Goal: Task Accomplishment & Management: Complete application form

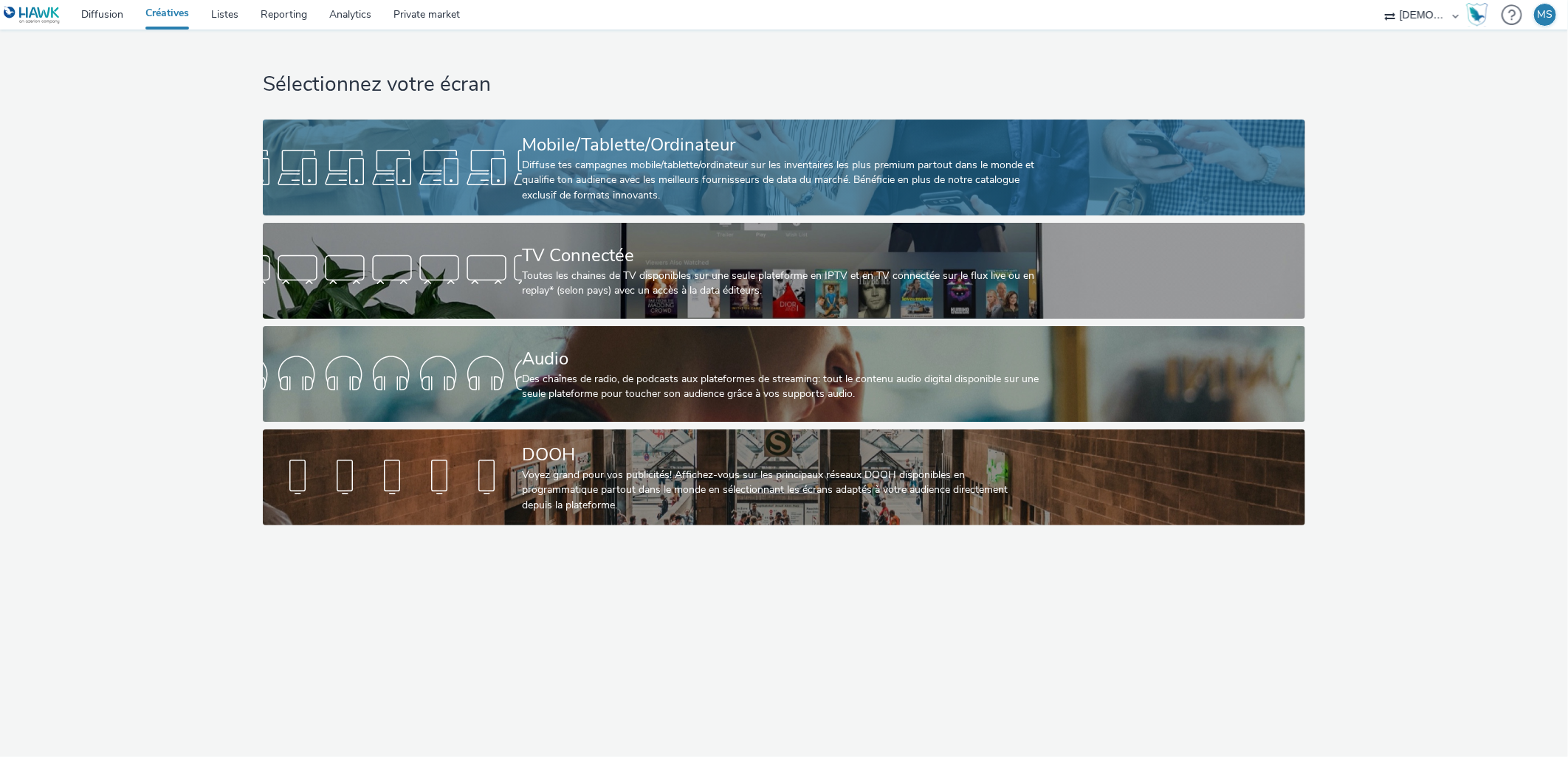
click at [500, 181] on div at bounding box center [392, 168] width 259 height 47
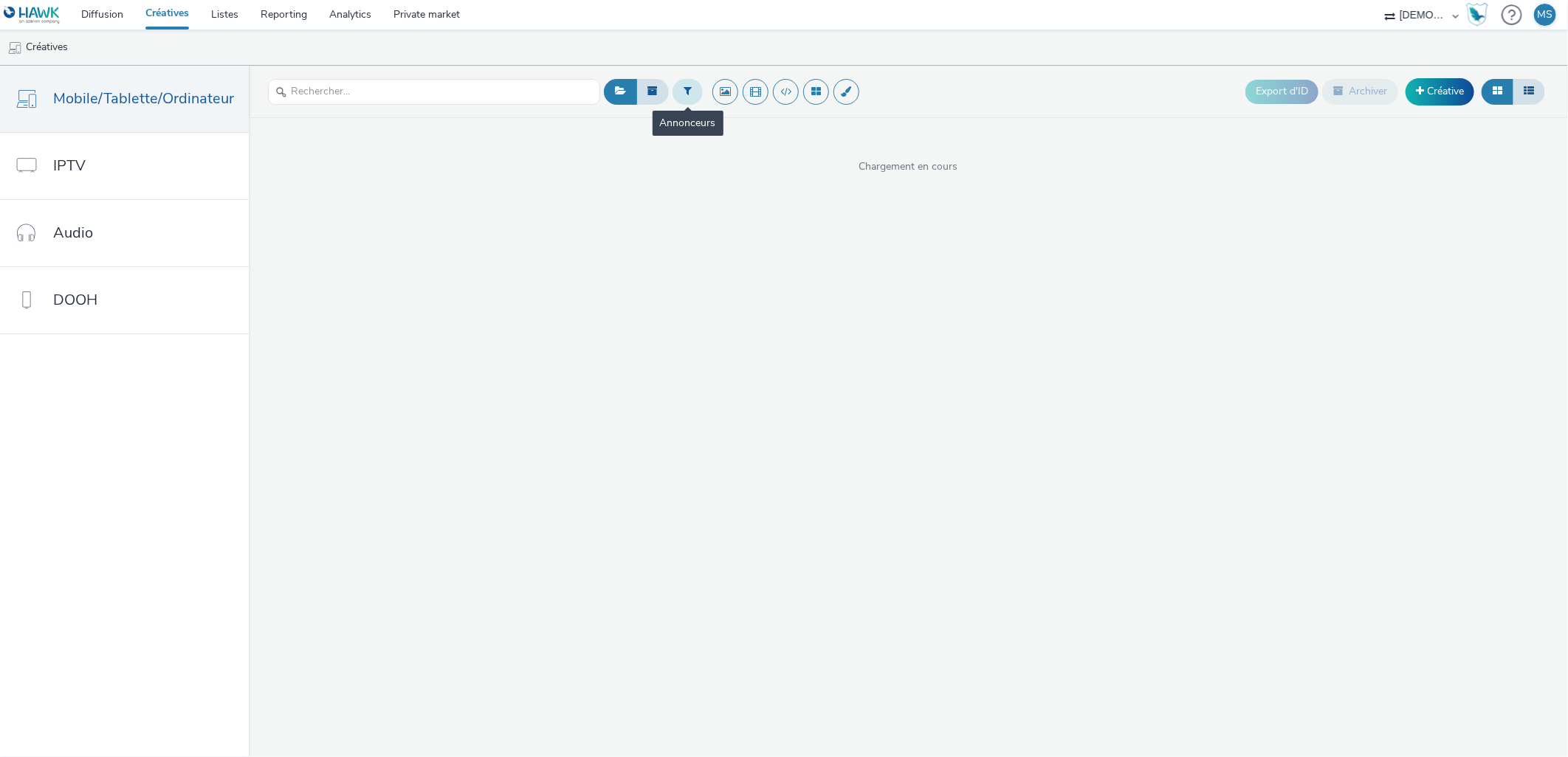
click at [695, 93] on button at bounding box center [688, 91] width 30 height 25
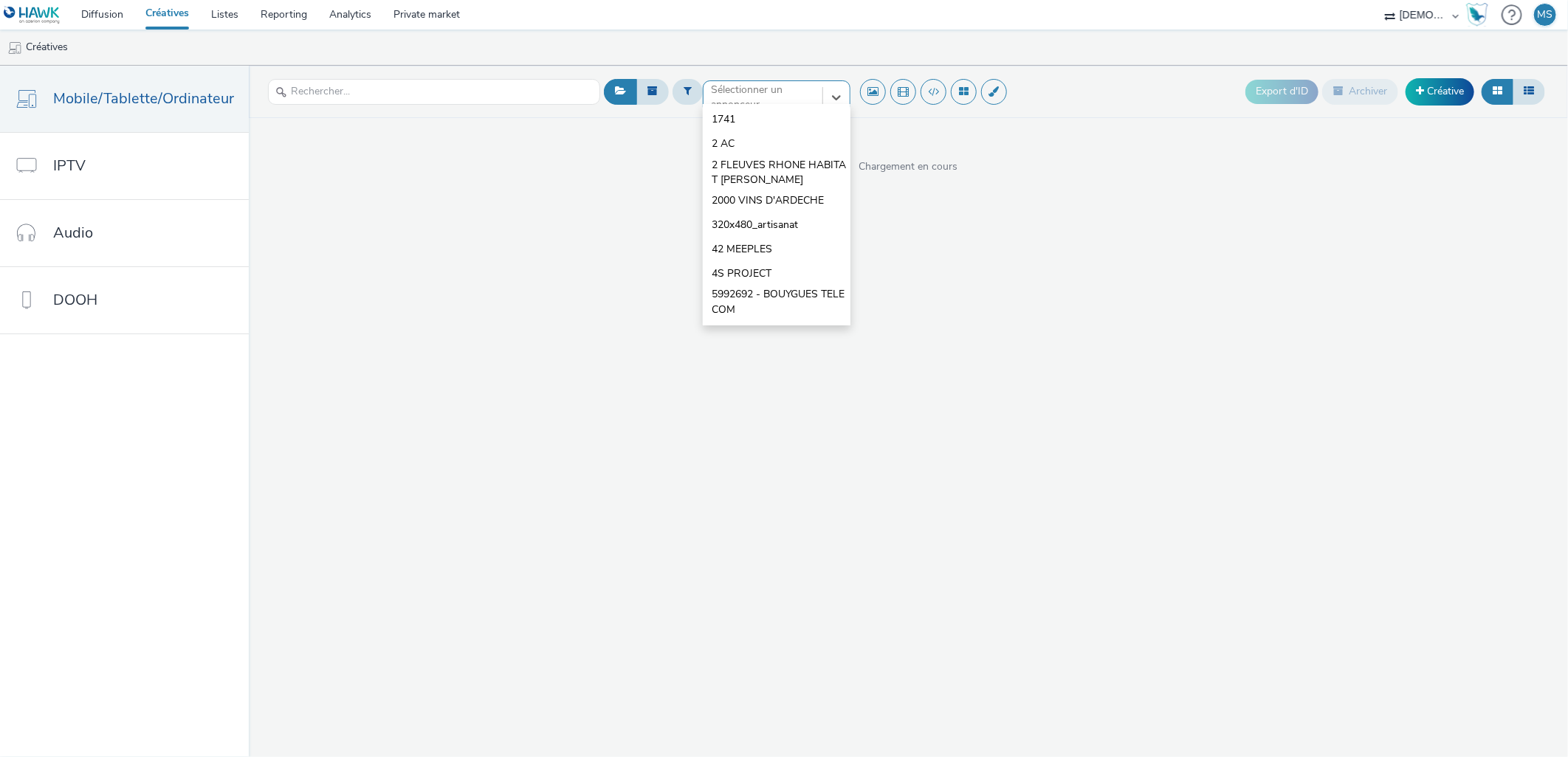
click at [759, 81] on div "Sélectionner un annonceur..." at bounding box center [763, 98] width 119 height 33
type input "isère"
click at [666, 294] on div "option Keolis Porte de l'Isère focused, 24 of 24. 3 results available for searc…" at bounding box center [908, 411] width 1319 height 691
click at [1436, 94] on link "Créative" at bounding box center [1440, 91] width 68 height 27
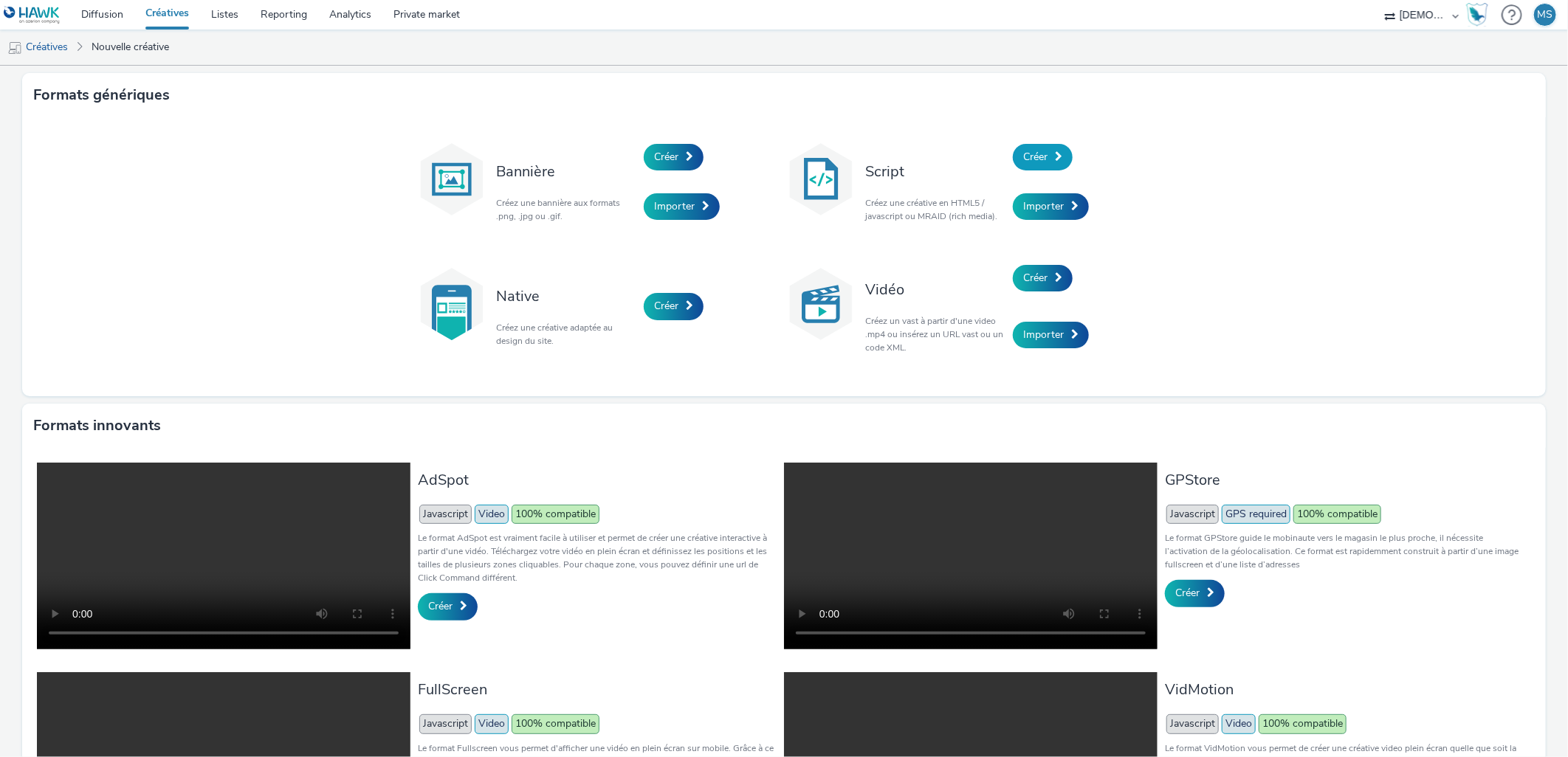
click at [1024, 159] on span "Créer" at bounding box center [1035, 156] width 24 height 14
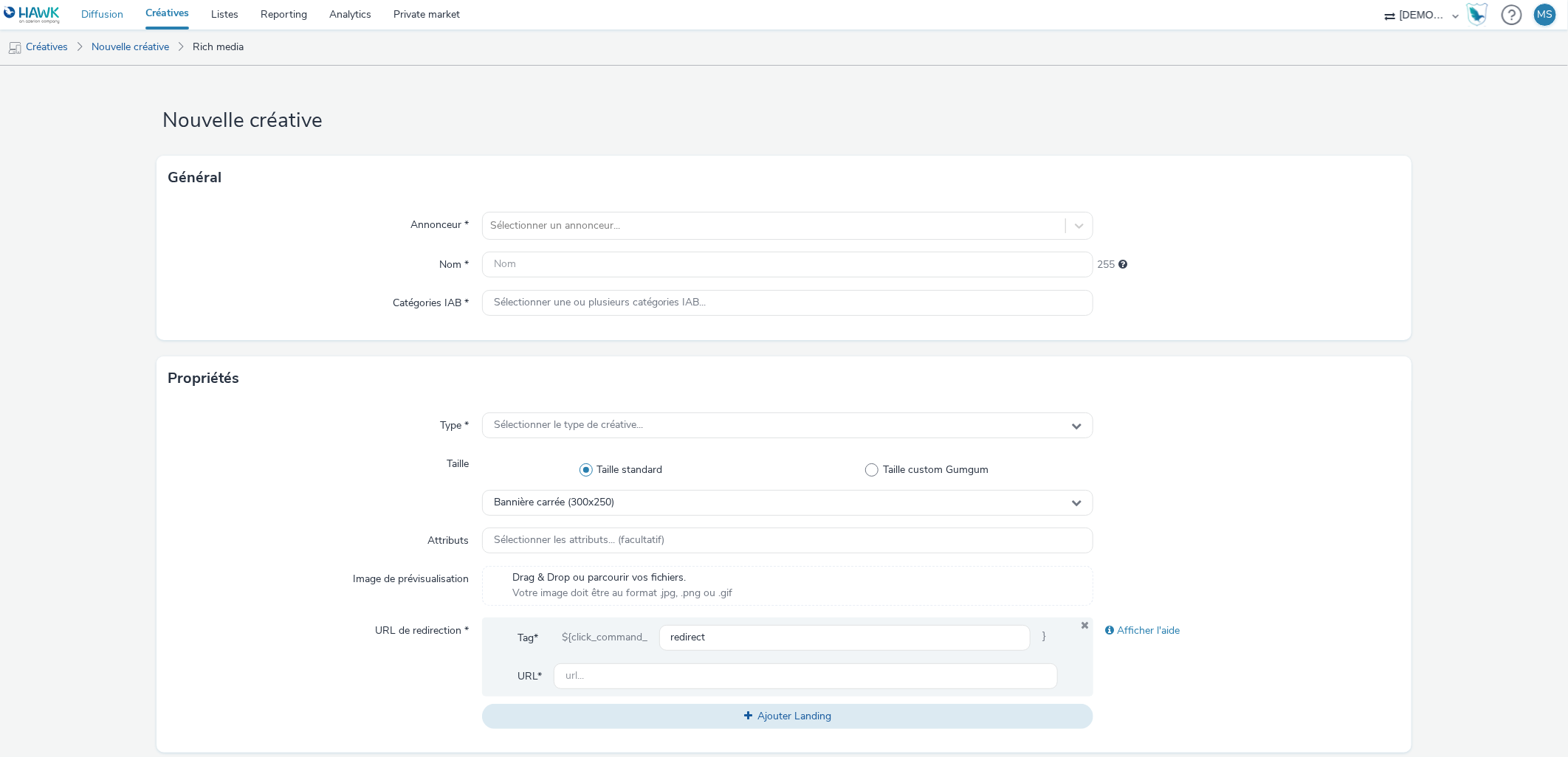
click at [101, 10] on link "Diffusion" at bounding box center [102, 14] width 65 height 30
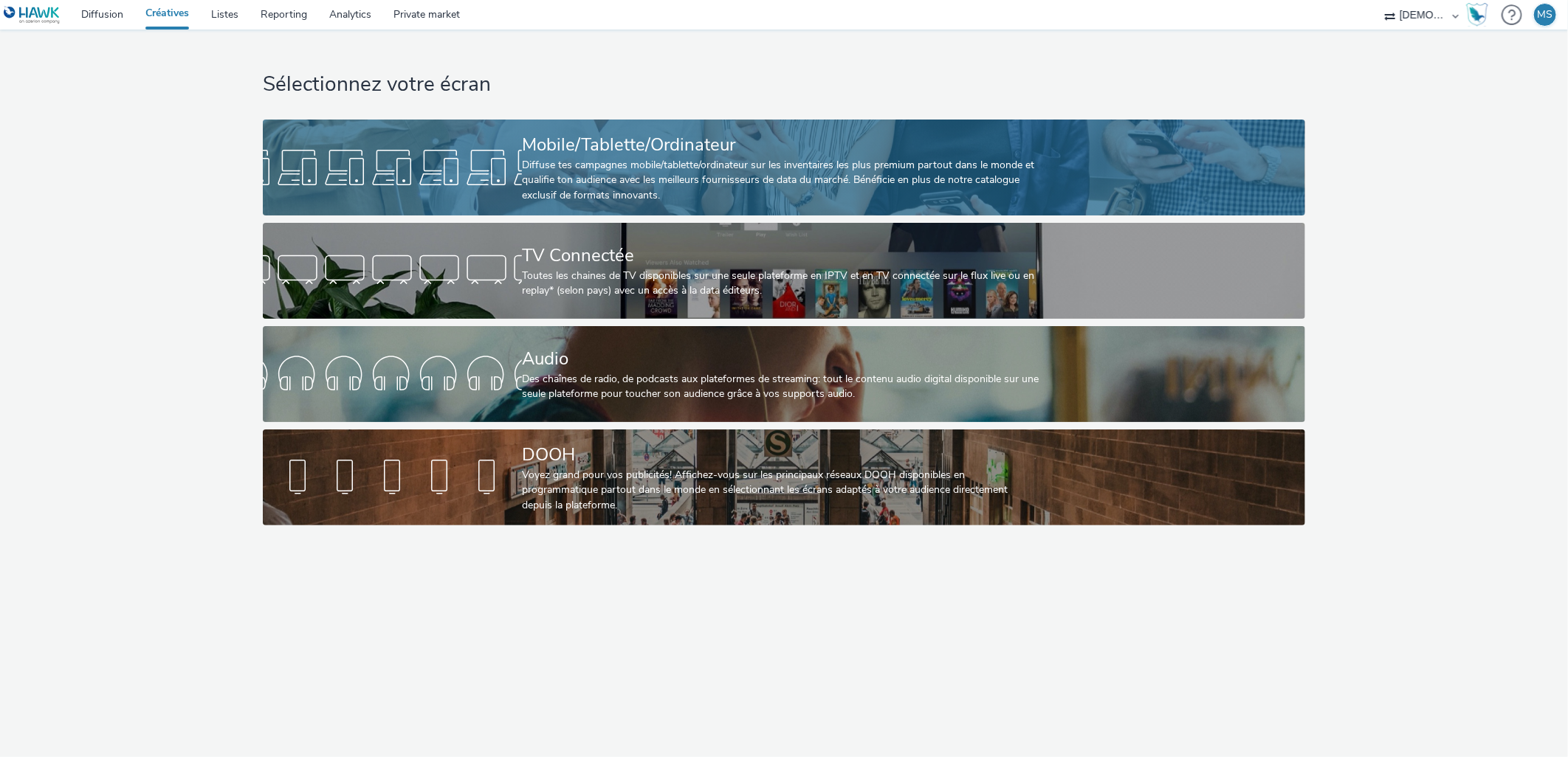
click at [732, 181] on div "Diffuse tes campagnes mobile/tablette/ordinateur sur les inventaires les plus p…" at bounding box center [781, 180] width 518 height 45
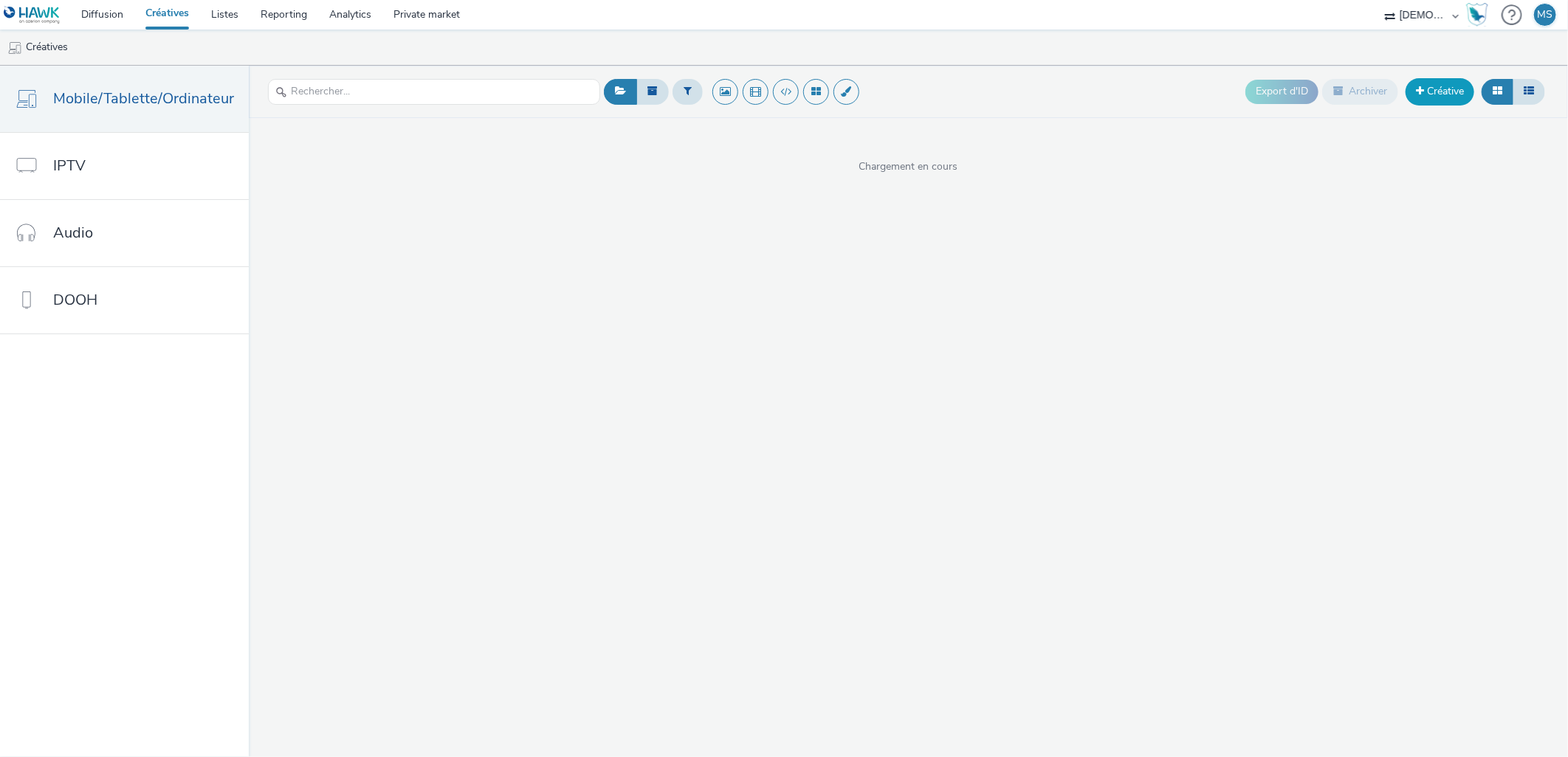
click at [1442, 90] on link "Créative" at bounding box center [1440, 91] width 68 height 27
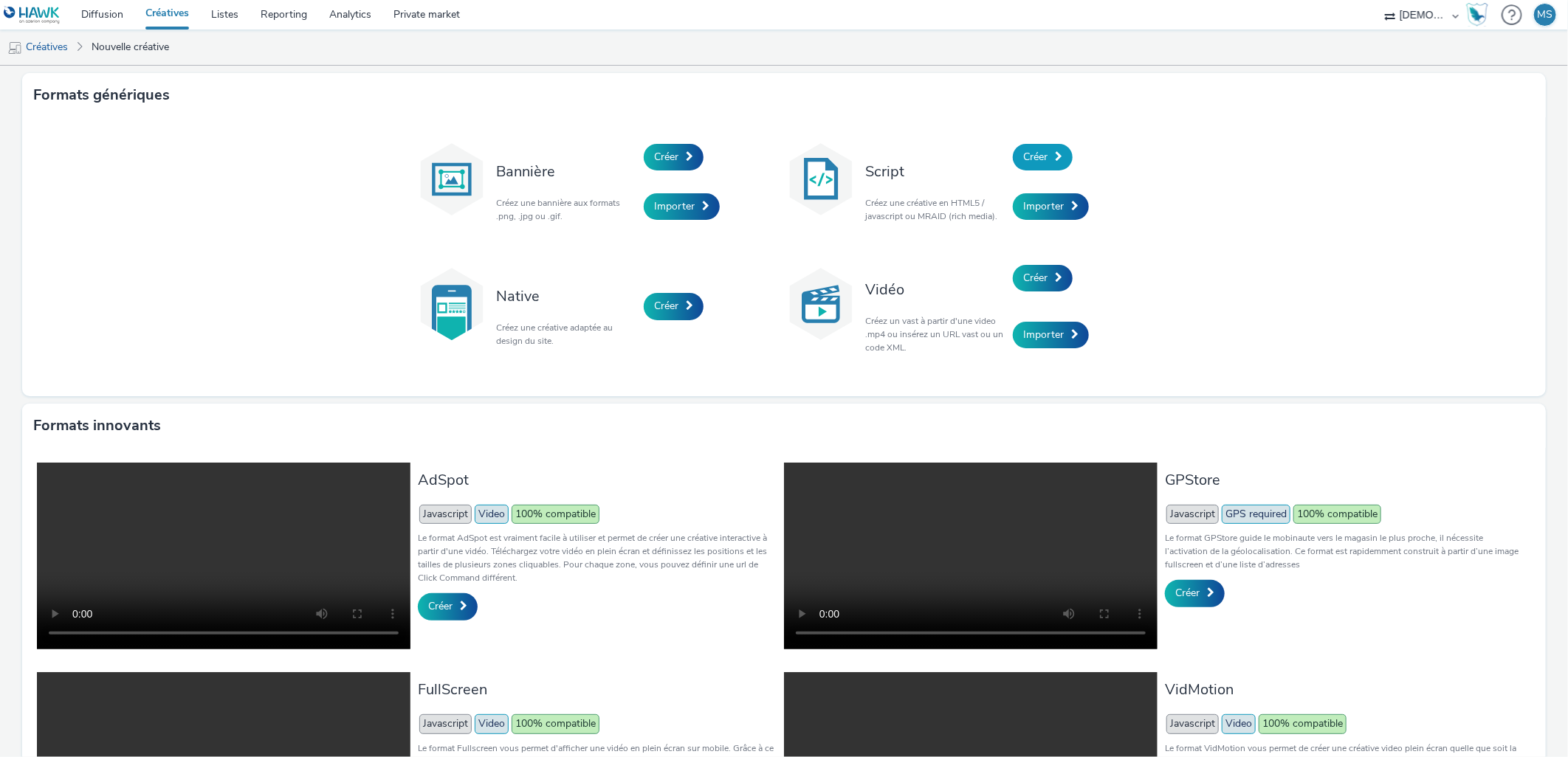
click at [1024, 152] on span "Créer" at bounding box center [1035, 156] width 24 height 14
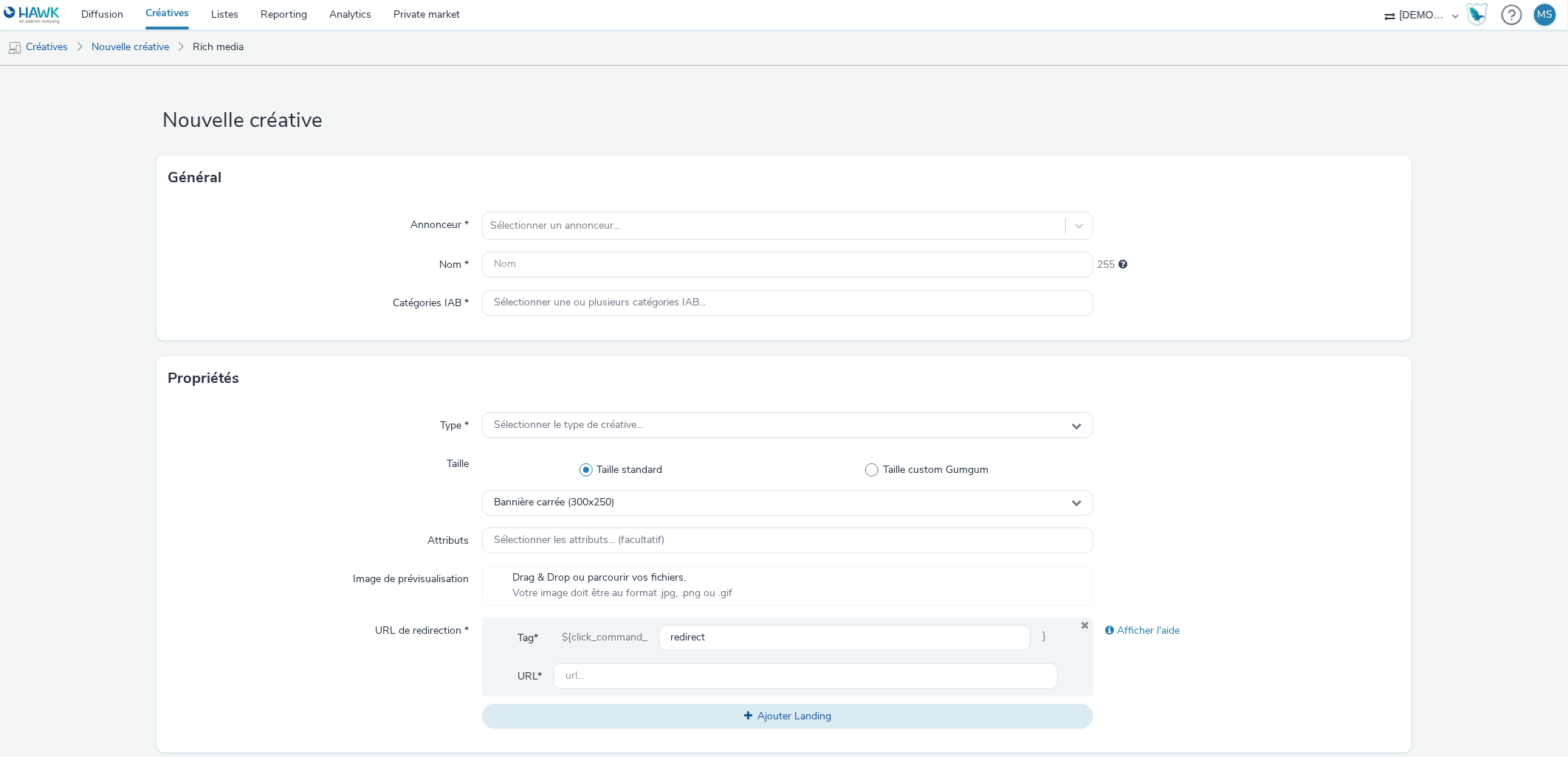
click at [551, 240] on div "Annonceur * Sélectionner un annonceur... Nom * 255 Catégories IAB * Sélectionne…" at bounding box center [783, 270] width 1255 height 140
click at [555, 230] on div at bounding box center [774, 225] width 568 height 17
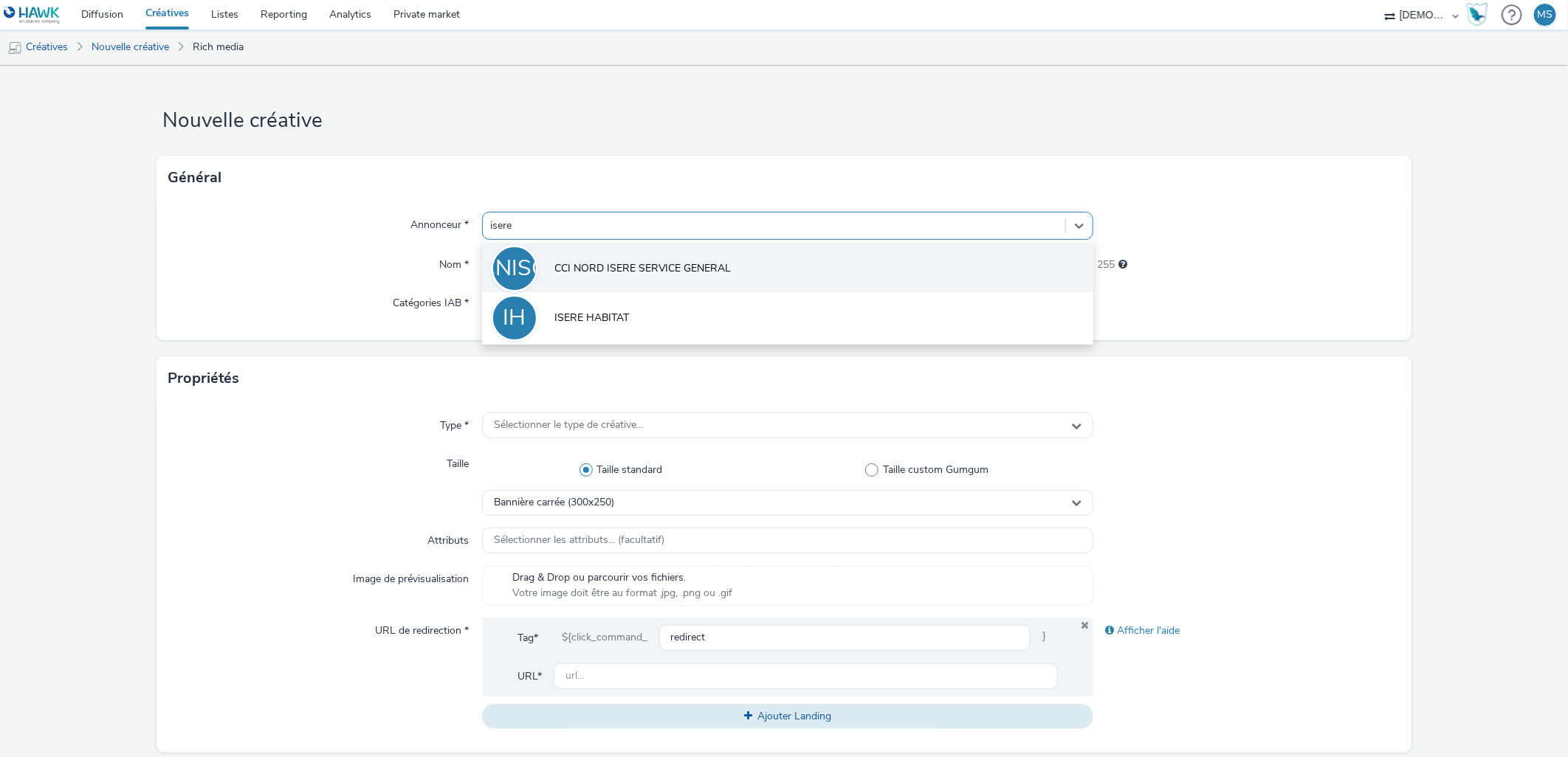
type input "isere h"
click at [587, 276] on li "IH ISERE HABITAT" at bounding box center [788, 267] width 612 height 49
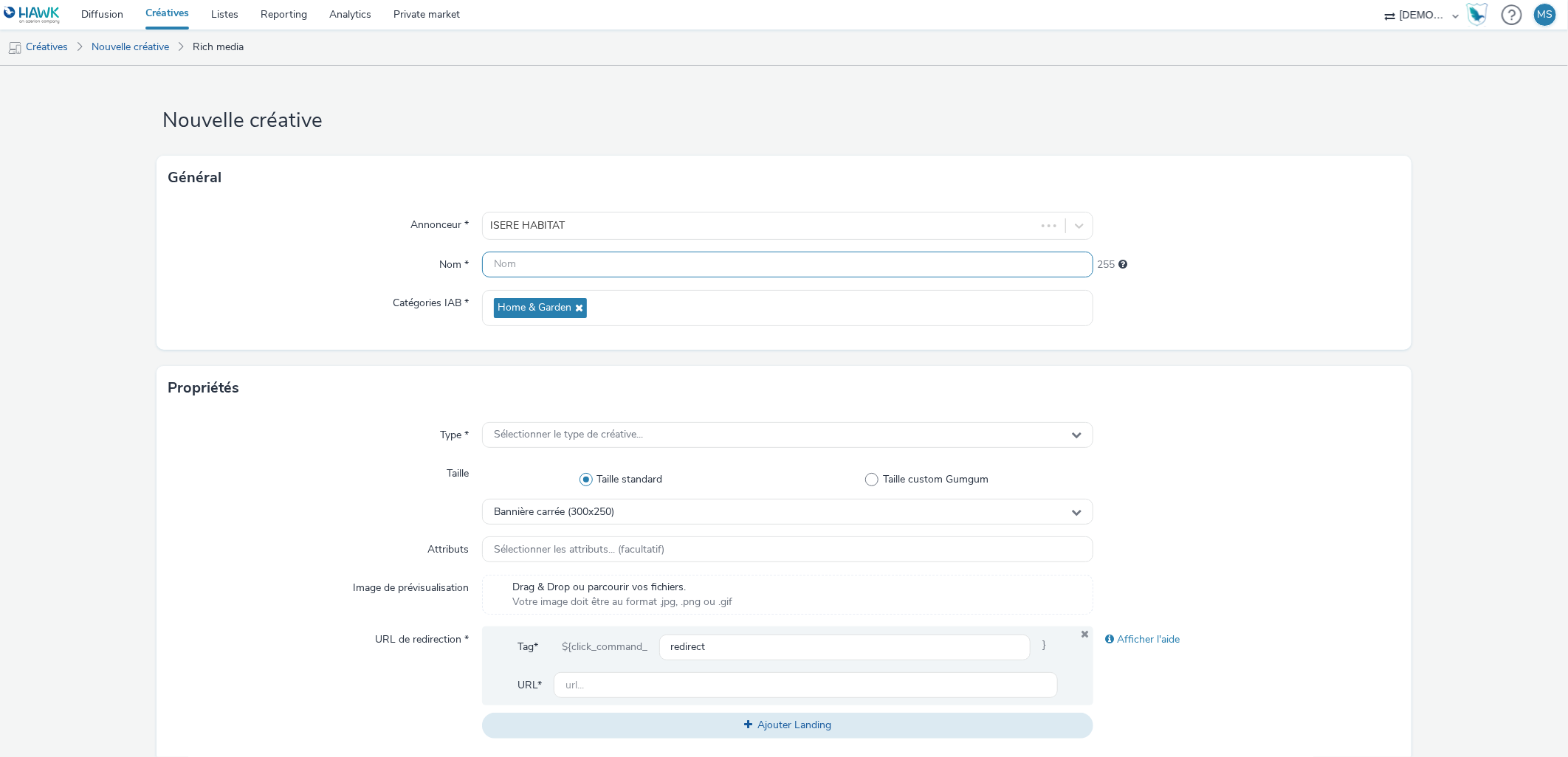
click at [548, 264] on input "text" at bounding box center [788, 265] width 612 height 26
click at [548, 264] on input "2" at bounding box center [788, 265] width 612 height 26
click at [697, 366] on div "Propriétés" at bounding box center [783, 388] width 1255 height 44
drag, startPoint x: 532, startPoint y: 268, endPoint x: 623, endPoint y: 259, distance: 91.4
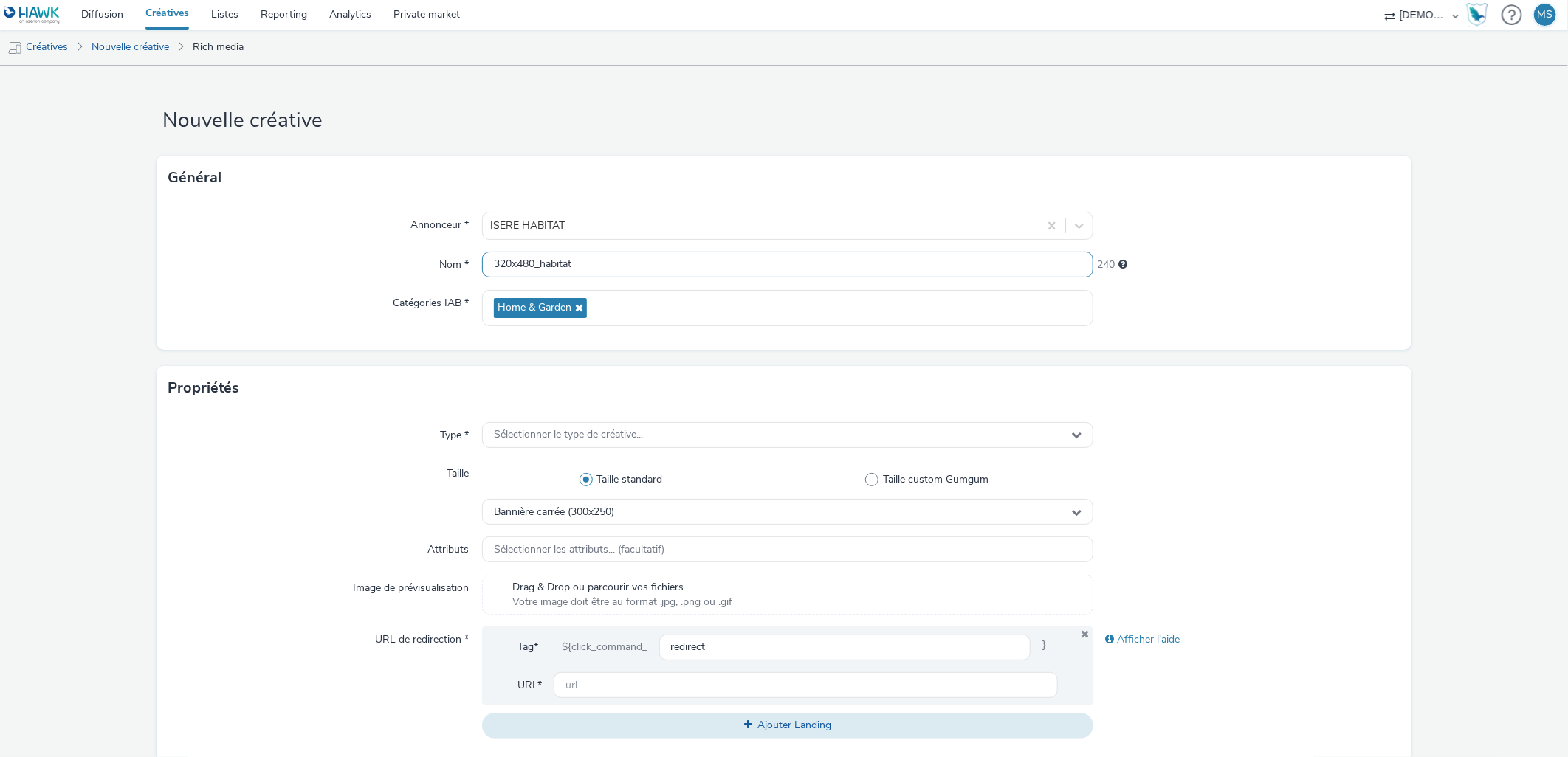
click at [623, 259] on input "320x480_habitat" at bounding box center [788, 265] width 612 height 26
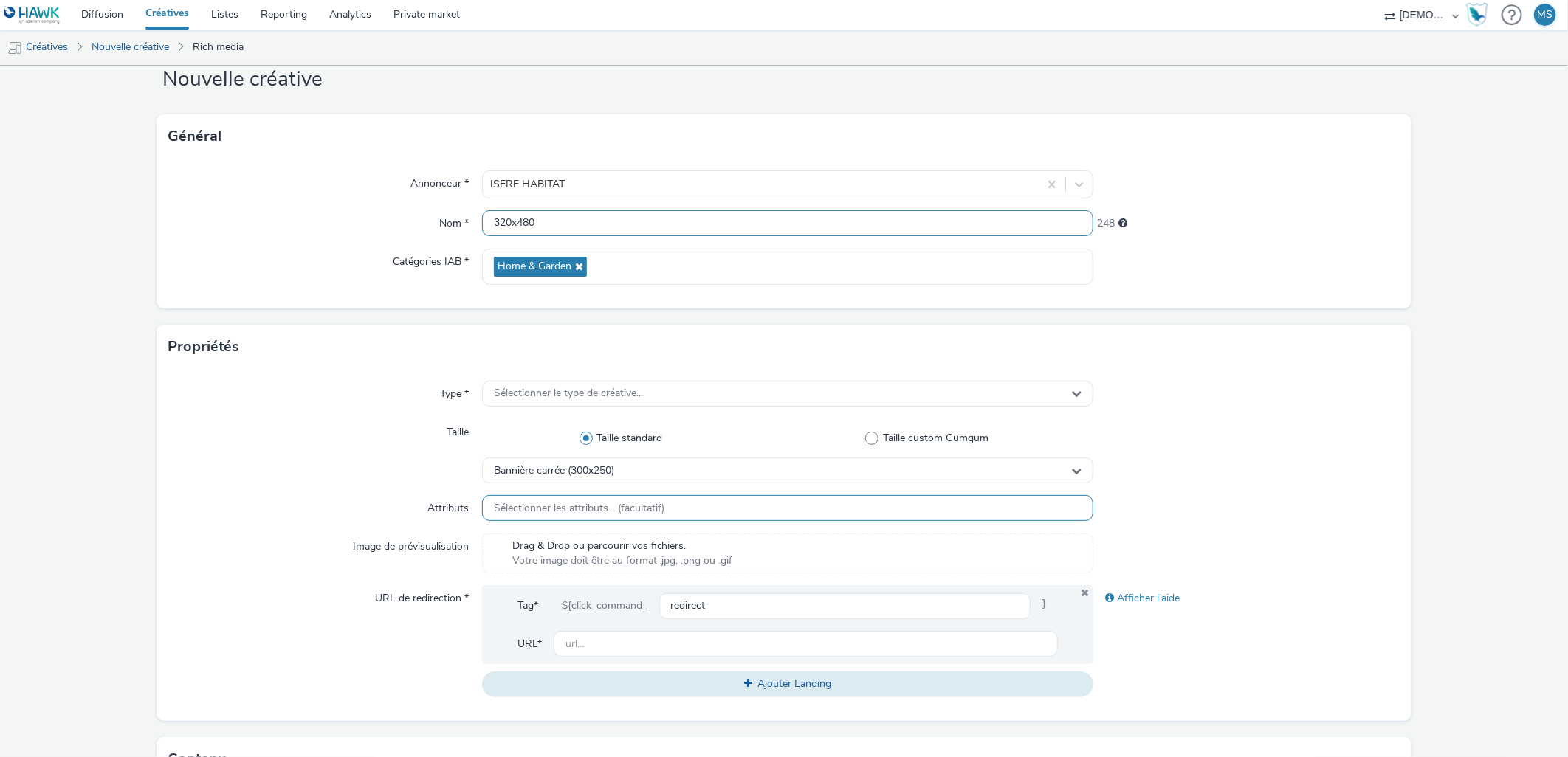
scroll to position [82, 0]
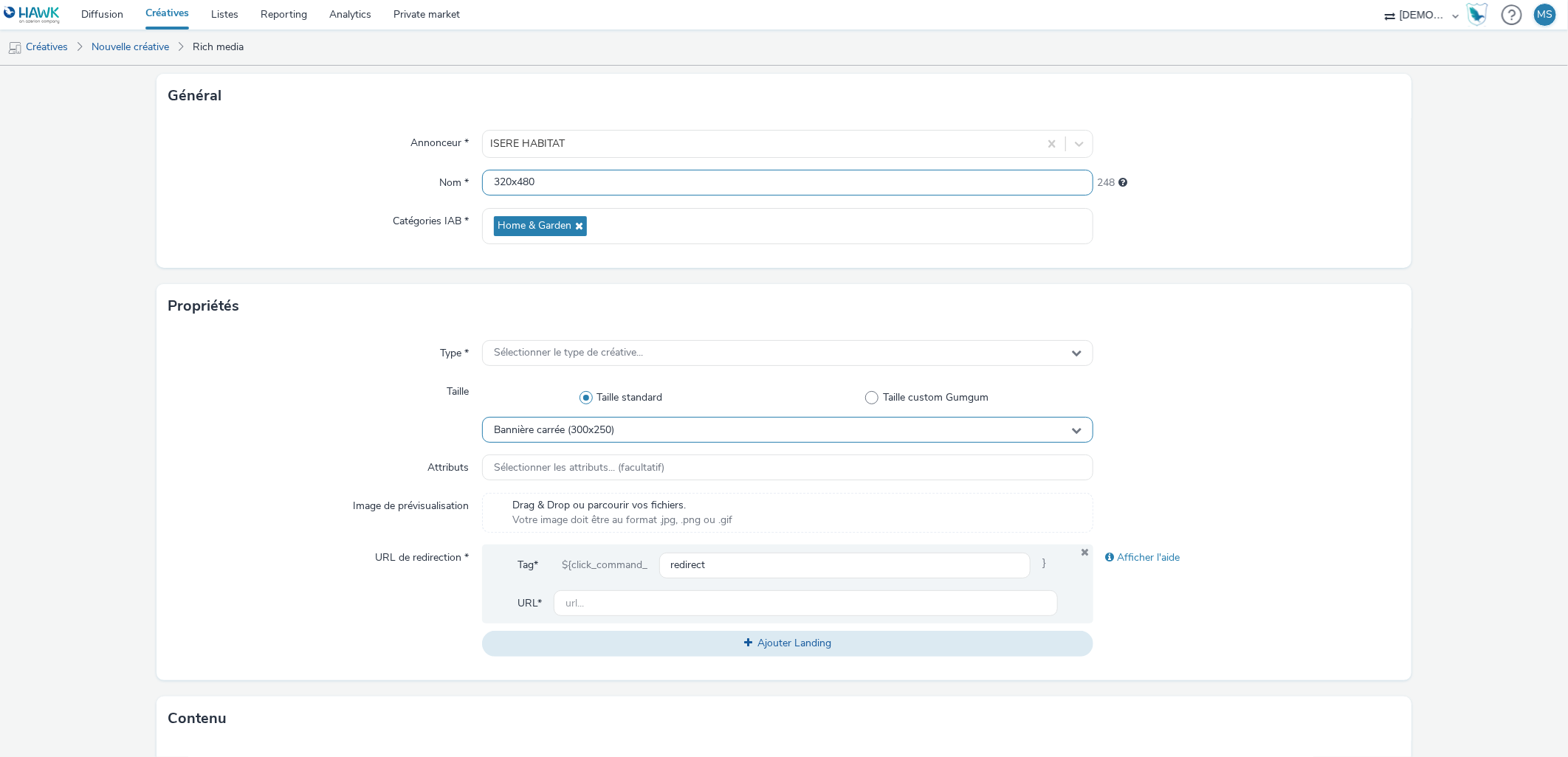
type input "320x480"
click at [570, 435] on span "Bannière carrée (300x250)" at bounding box center [554, 430] width 121 height 13
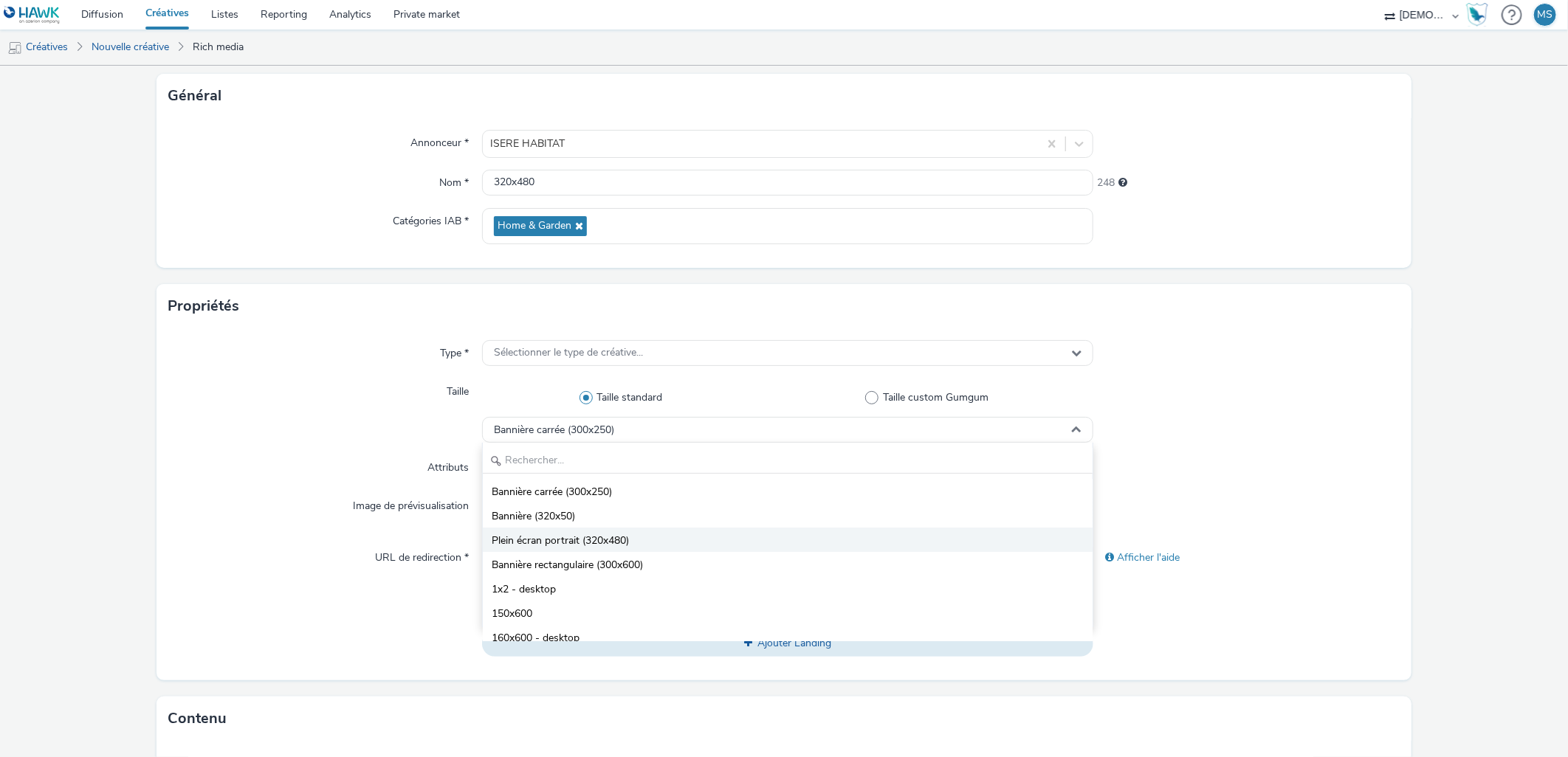
click at [585, 542] on span "Plein écran portrait (320x480)" at bounding box center [560, 540] width 137 height 14
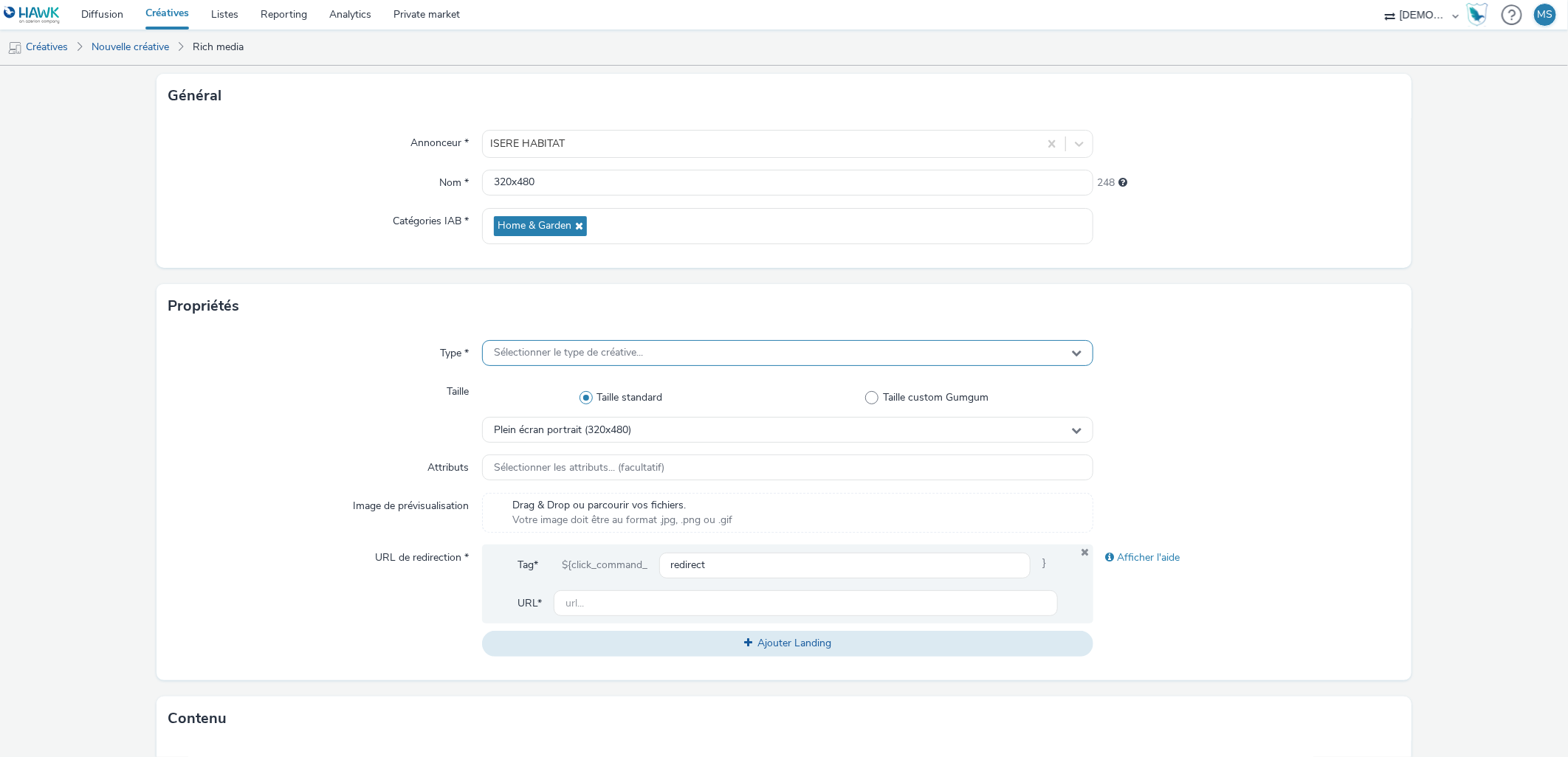
click at [525, 362] on div "Sélectionner le type de créative..." at bounding box center [788, 353] width 612 height 26
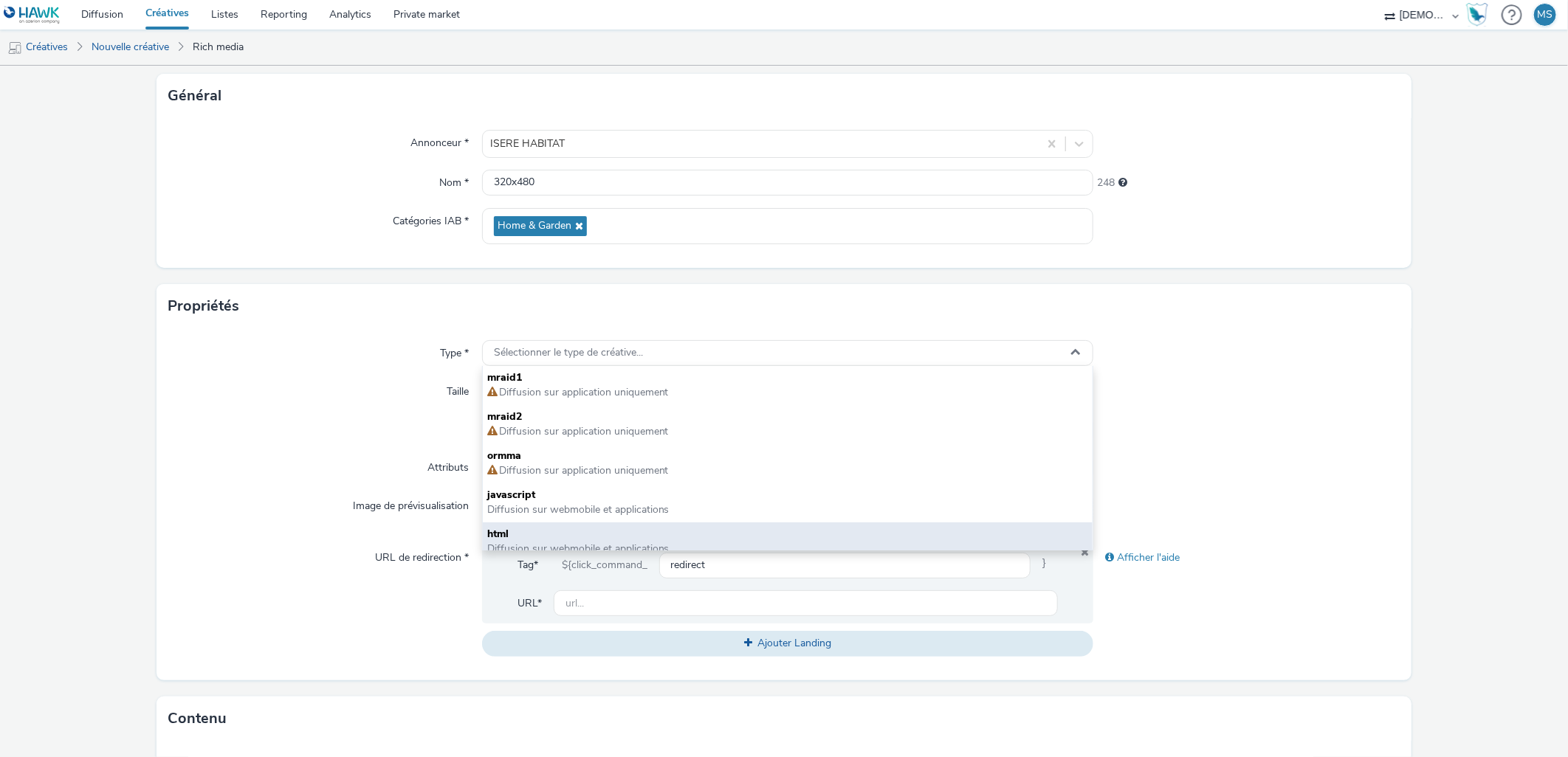
click at [518, 542] on span "Diffusion sur webmobile et applications" at bounding box center [578, 548] width 182 height 14
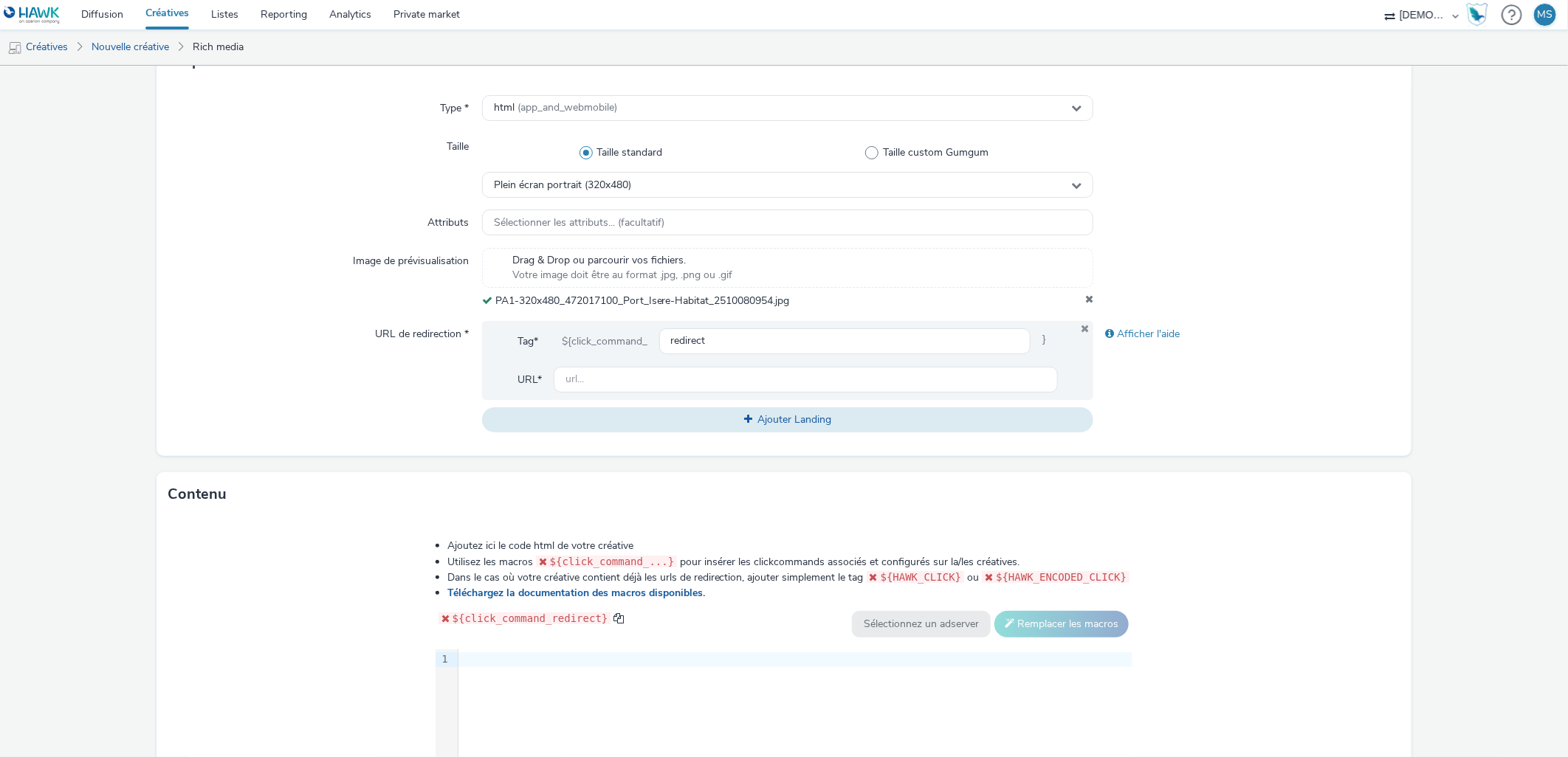
scroll to position [328, 0]
click at [650, 385] on input "text" at bounding box center [806, 378] width 505 height 26
paste input "[URL][DOMAIN_NAME]"
drag, startPoint x: 646, startPoint y: 380, endPoint x: 411, endPoint y: 347, distance: 237.3
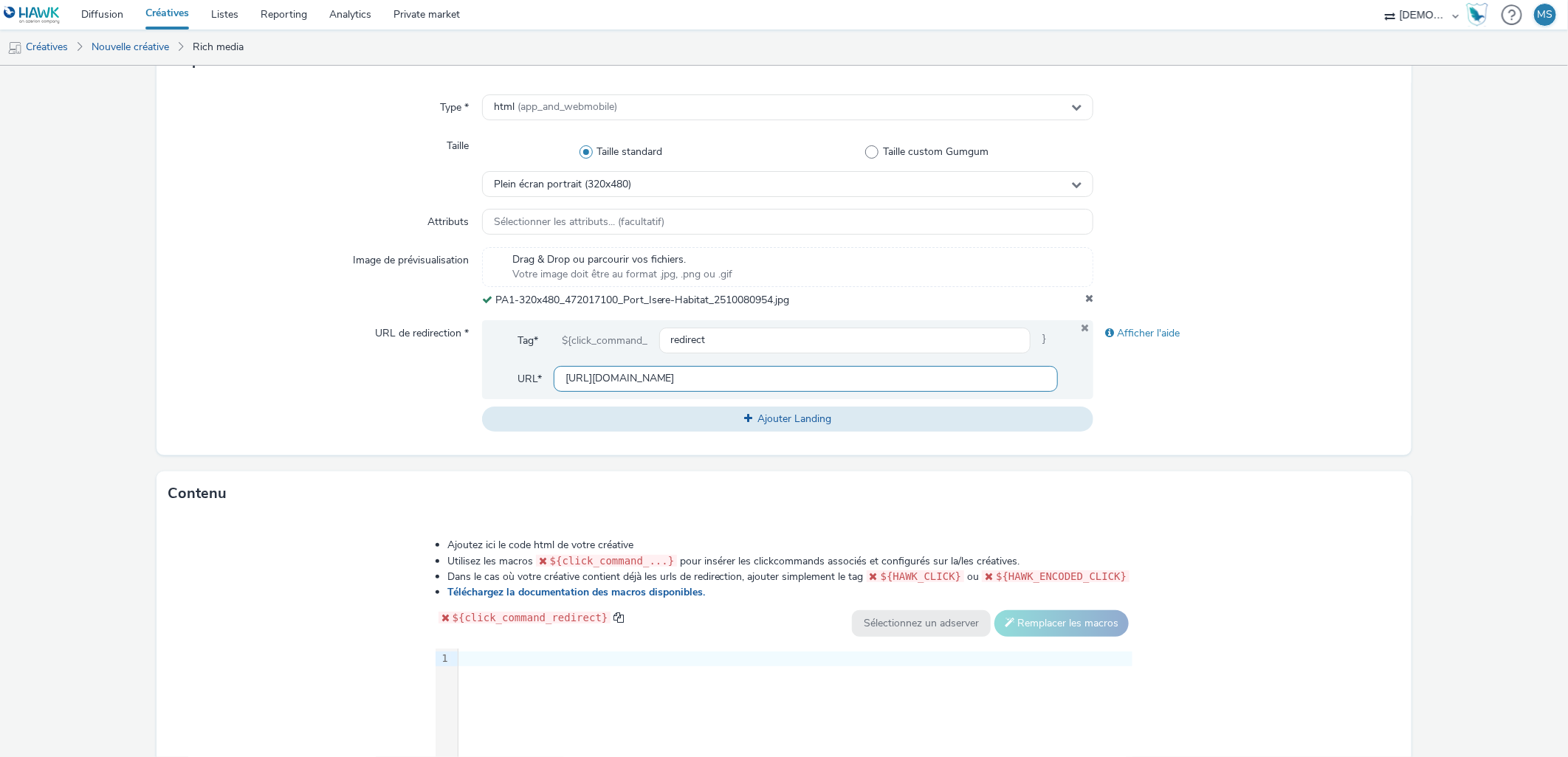
click at [411, 347] on div "URL de redirection * Tag* ${click_command_ redirect } URL* https://www.isere-ha…" at bounding box center [784, 375] width 1231 height 112
type input "[URL][DOMAIN_NAME]"
click at [228, 266] on div "Image de prévisualisation" at bounding box center [325, 278] width 313 height 61
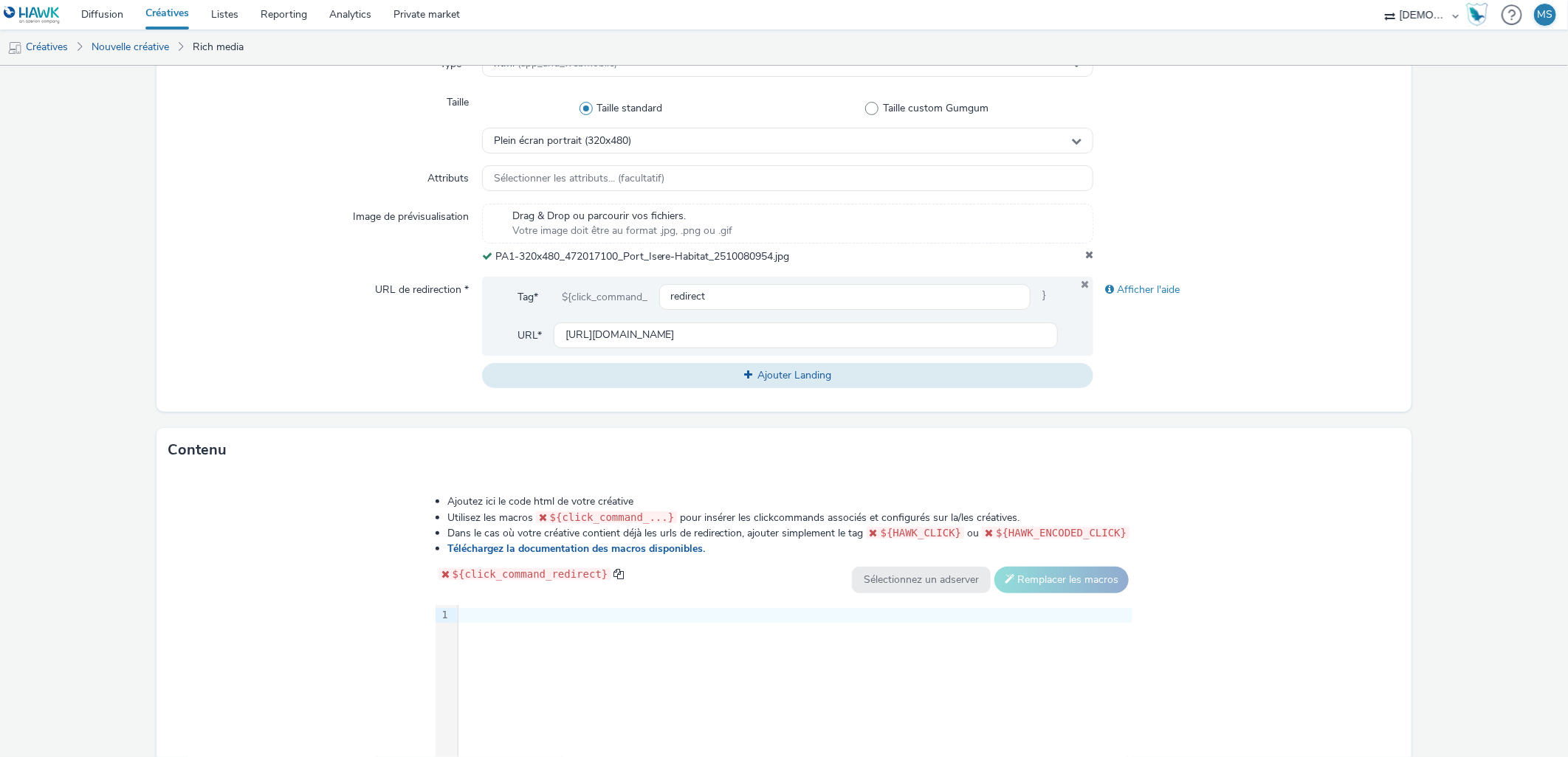
scroll to position [539, 0]
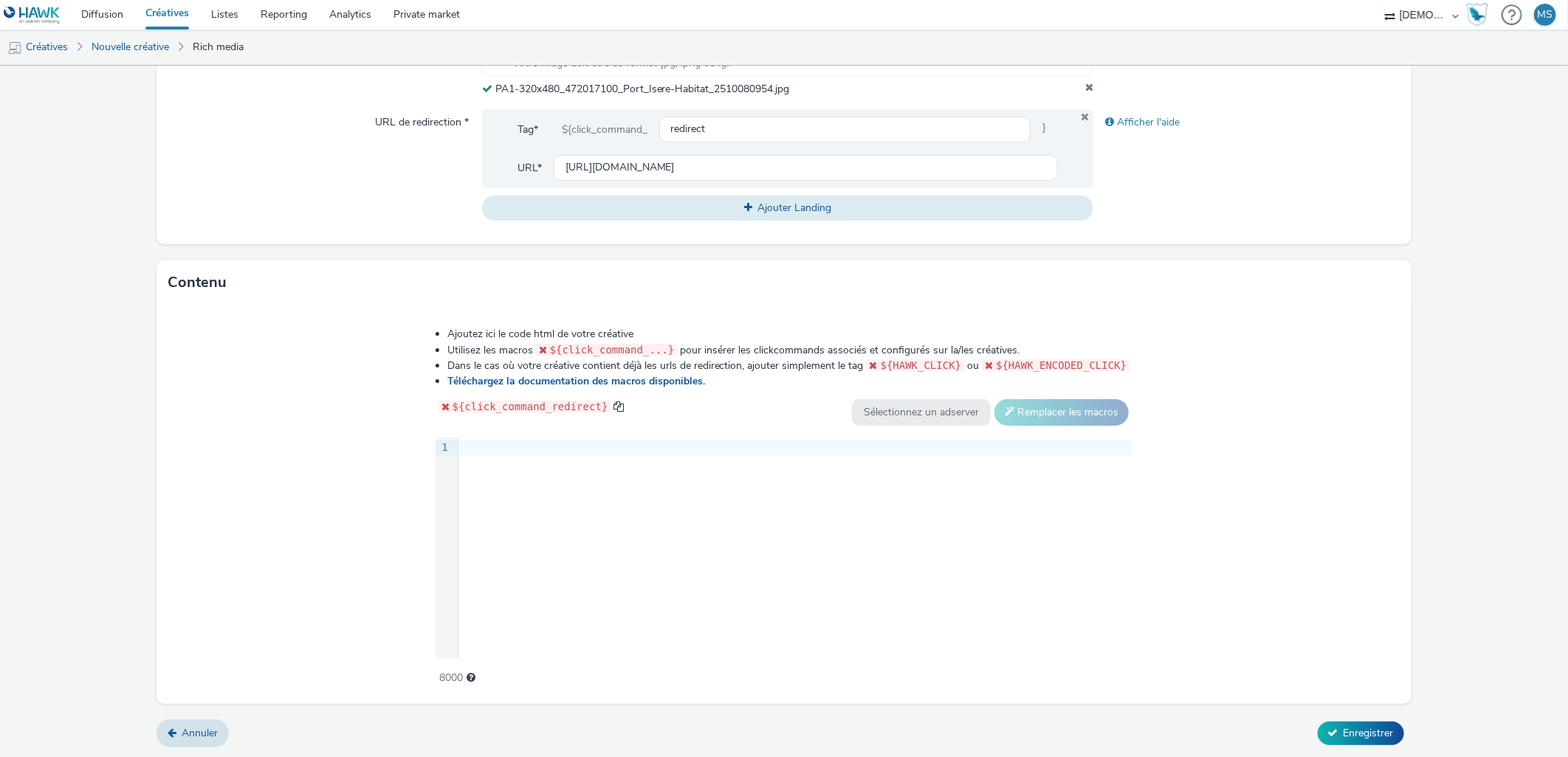
click at [814, 528] on div "9 1 ›" at bounding box center [784, 548] width 697 height 221
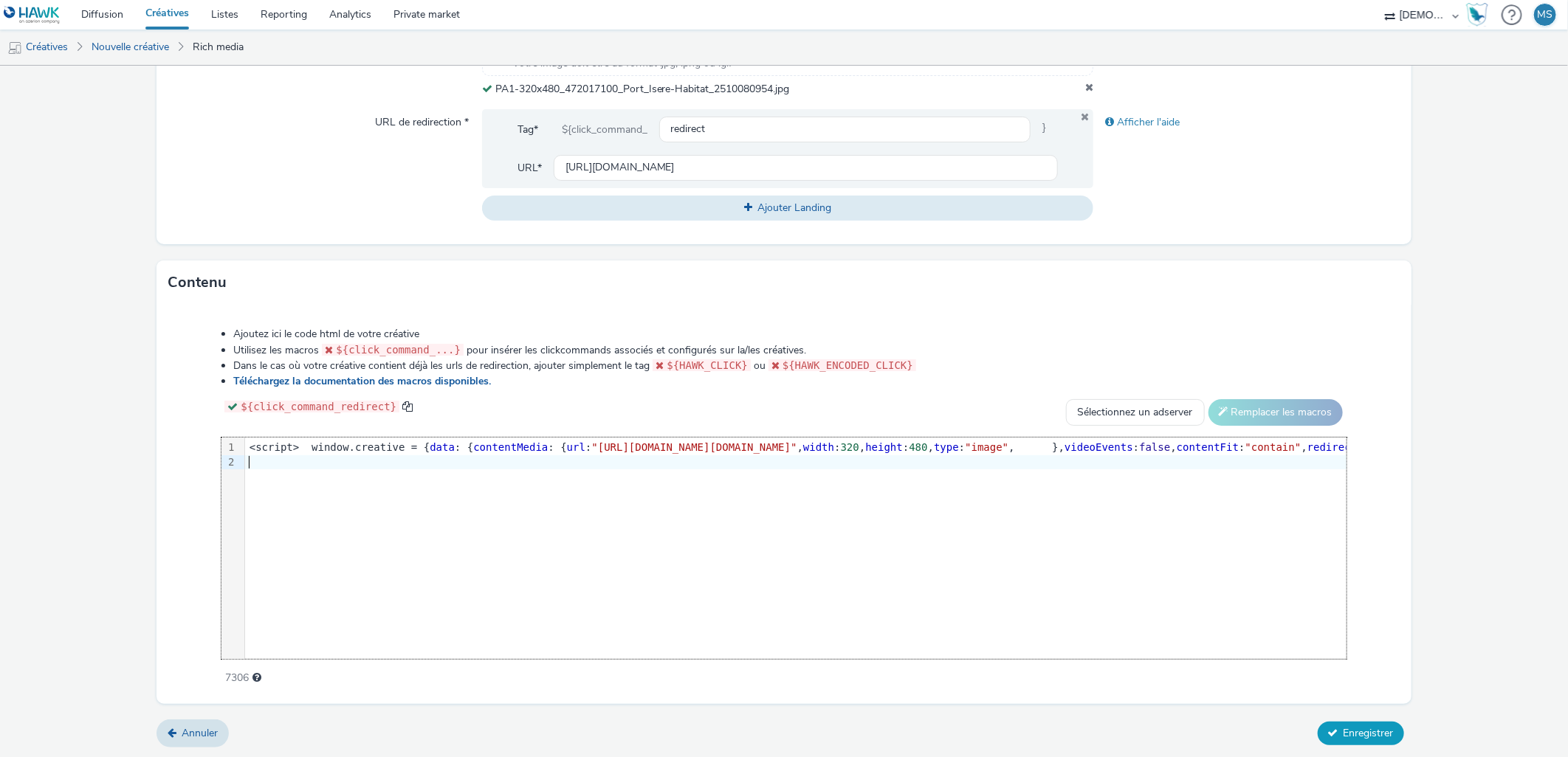
click at [1376, 721] on button "Enregistrer" at bounding box center [1361, 733] width 87 height 24
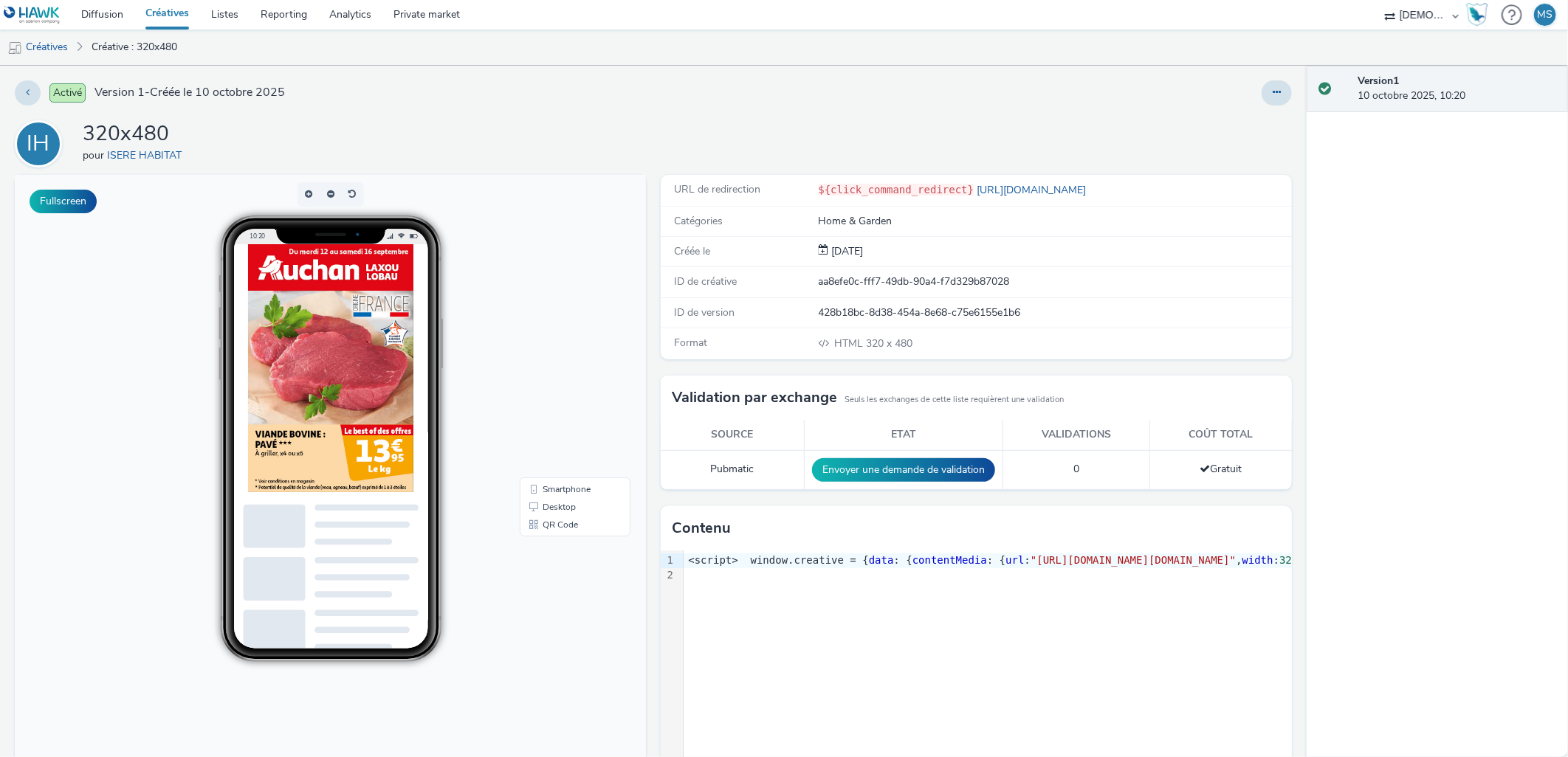
click at [1259, 78] on div "Activé Version 1 - Créée le 10 octobre 2025 IH 320x480 pour ISERE HABITAT Fulls…" at bounding box center [653, 411] width 1307 height 691
click at [1273, 92] on icon at bounding box center [1277, 93] width 8 height 11
click at [1259, 120] on link "Modifier" at bounding box center [1236, 122] width 111 height 30
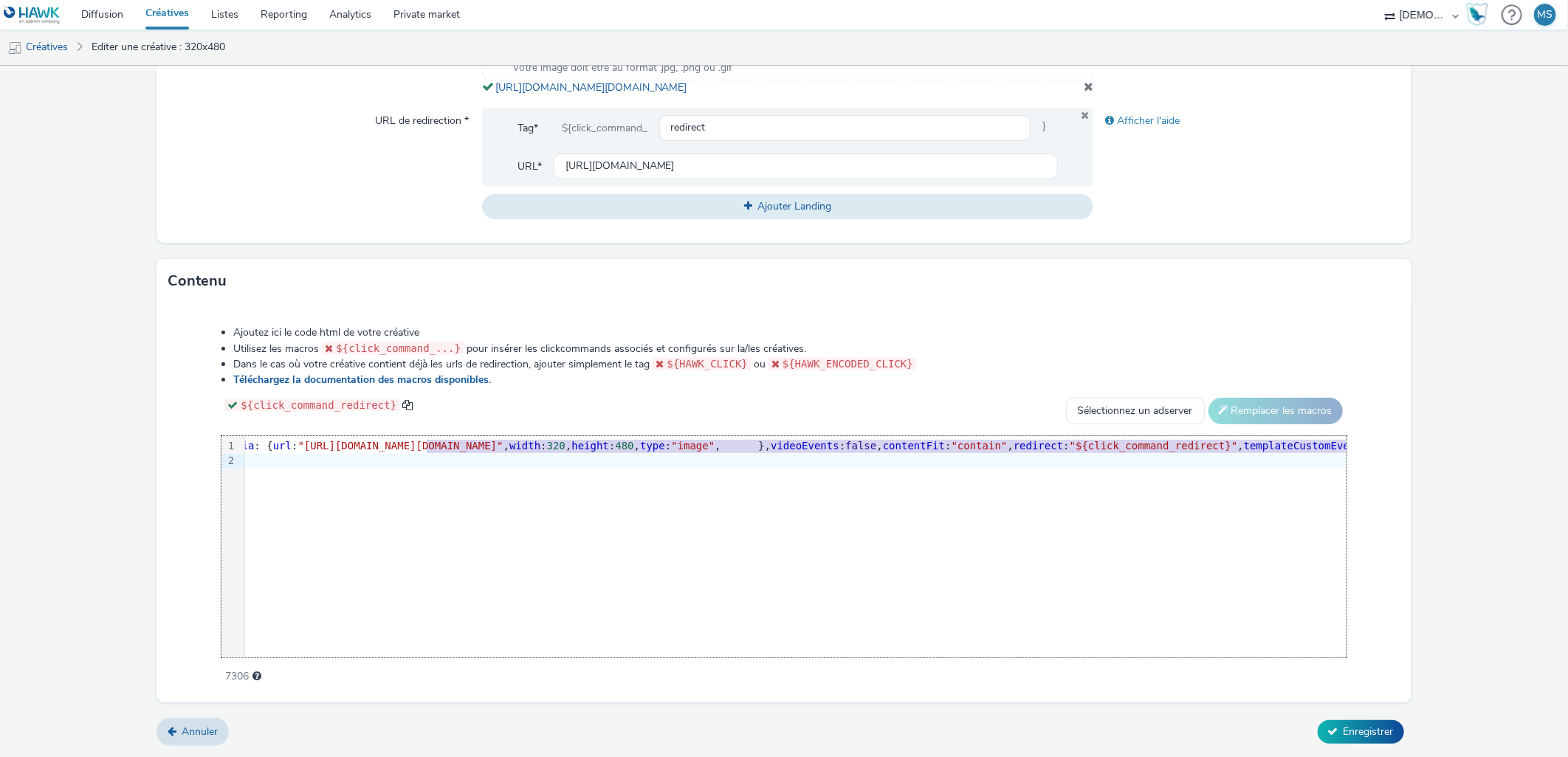
scroll to position [0, 337]
drag, startPoint x: 717, startPoint y: 445, endPoint x: 1286, endPoint y: 446, distance: 569.0
click at [460, 446] on span ""https://tabmo-cdn.s3.eu-west-1.amazonaws.com/hawk.tabmo.io/organizations/38dc9…" at bounding box center [357, 446] width 205 height 12
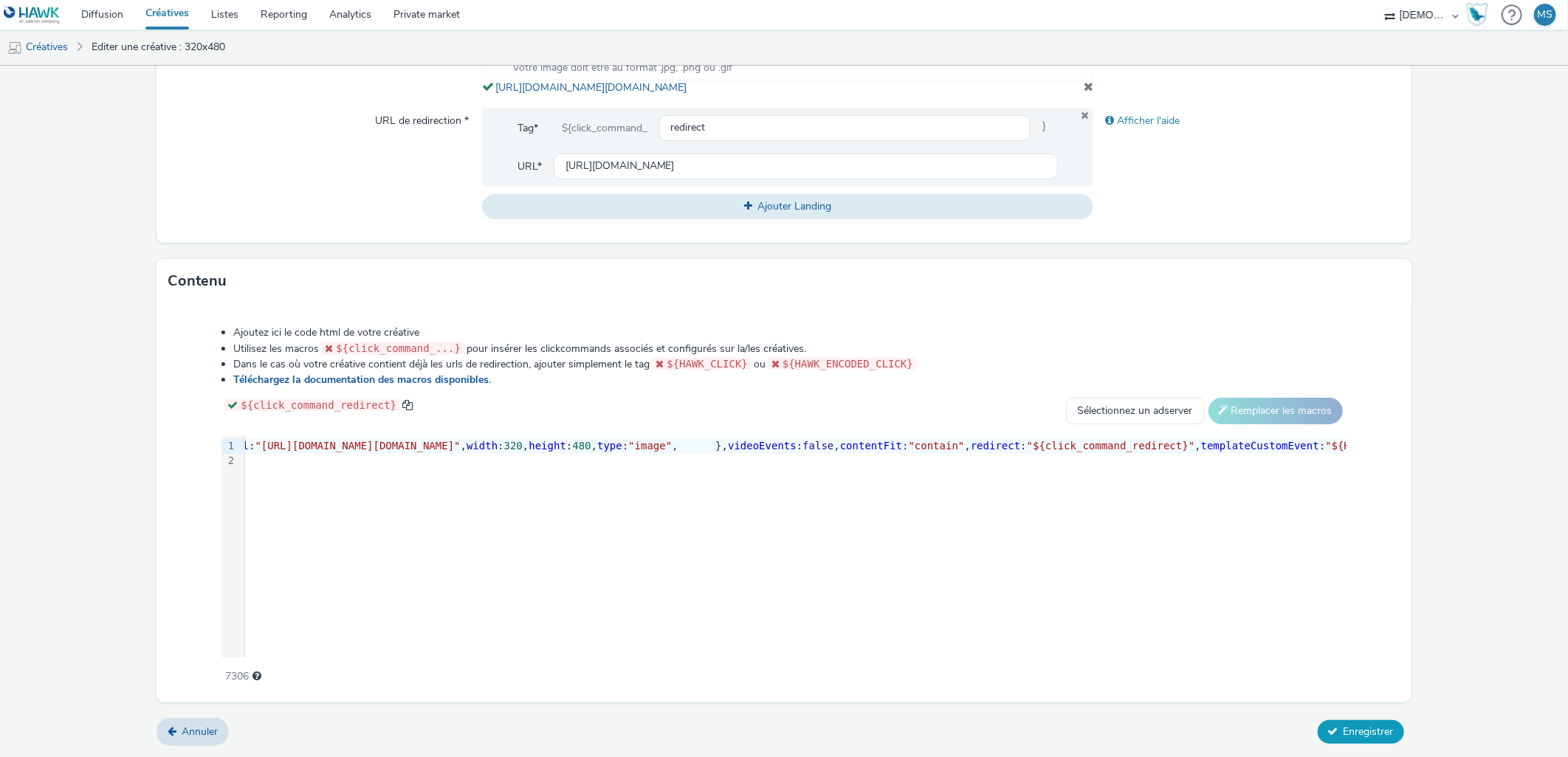
click at [1349, 726] on span "Enregistrer" at bounding box center [1368, 731] width 50 height 14
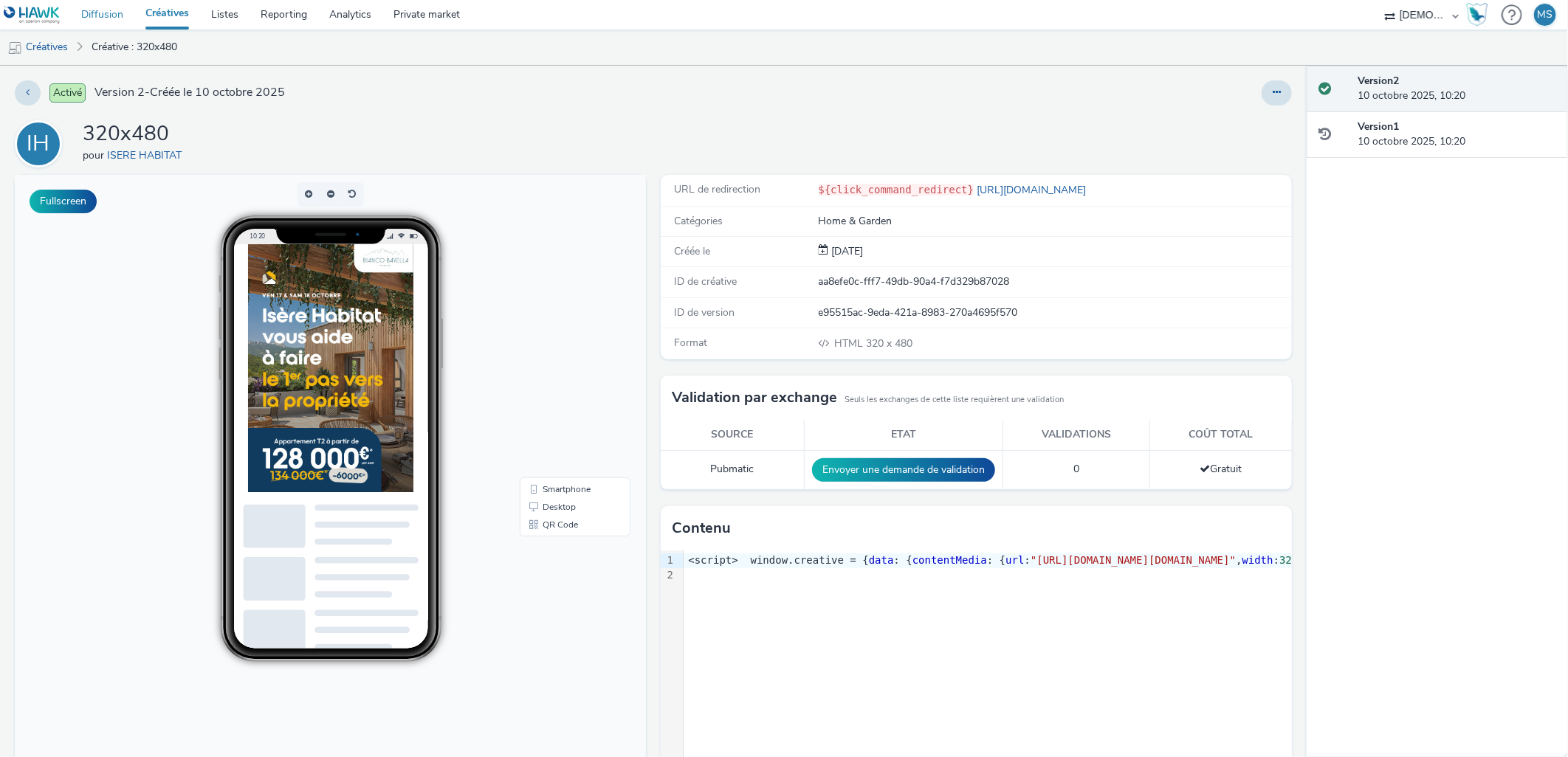
click at [108, 16] on link "Diffusion" at bounding box center [102, 14] width 65 height 30
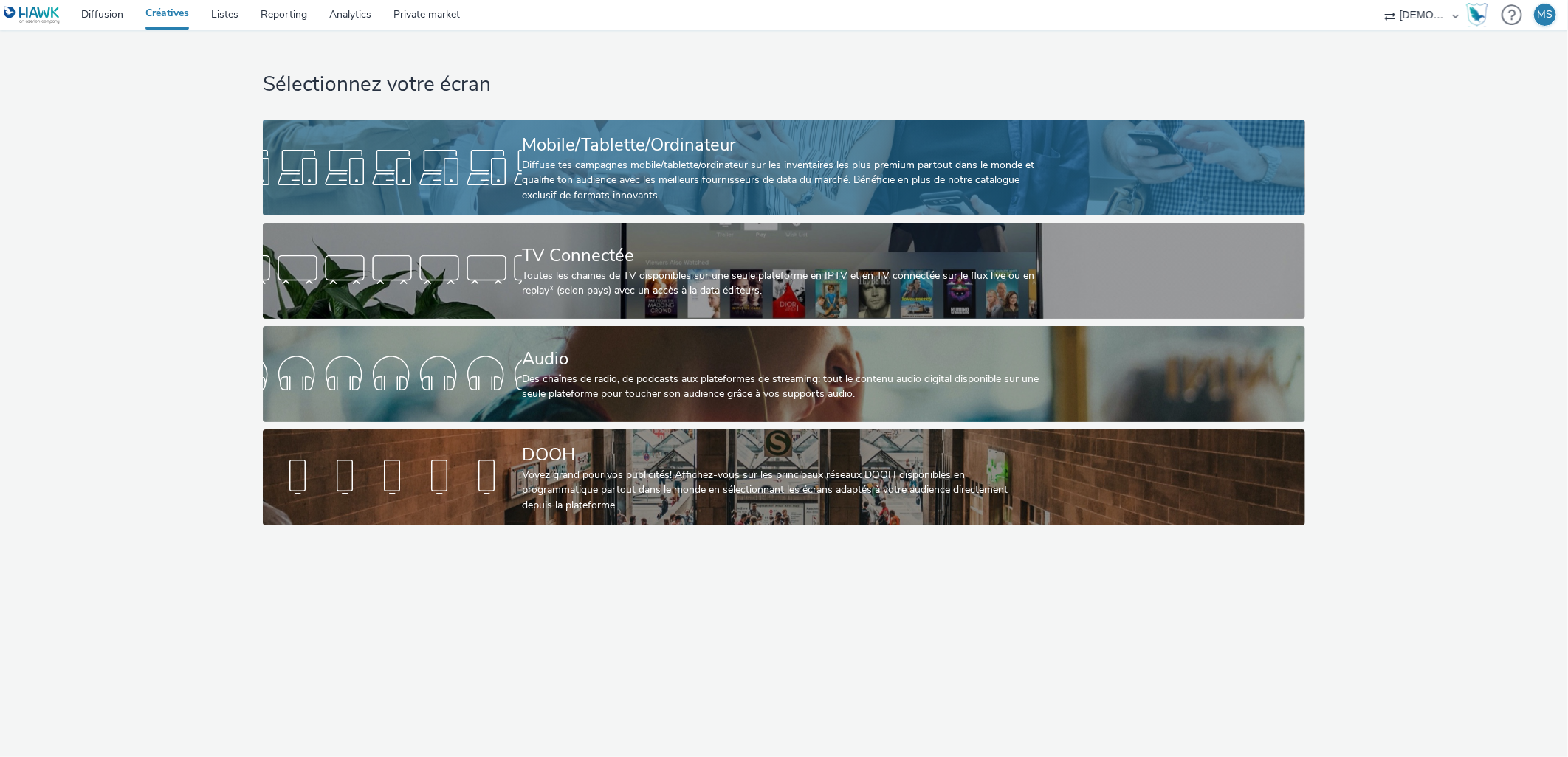
click at [549, 128] on div "Mobile/Tablette/Ordinateur Diffuse tes campagnes mobile/tablette/ordinateur sur…" at bounding box center [781, 168] width 518 height 96
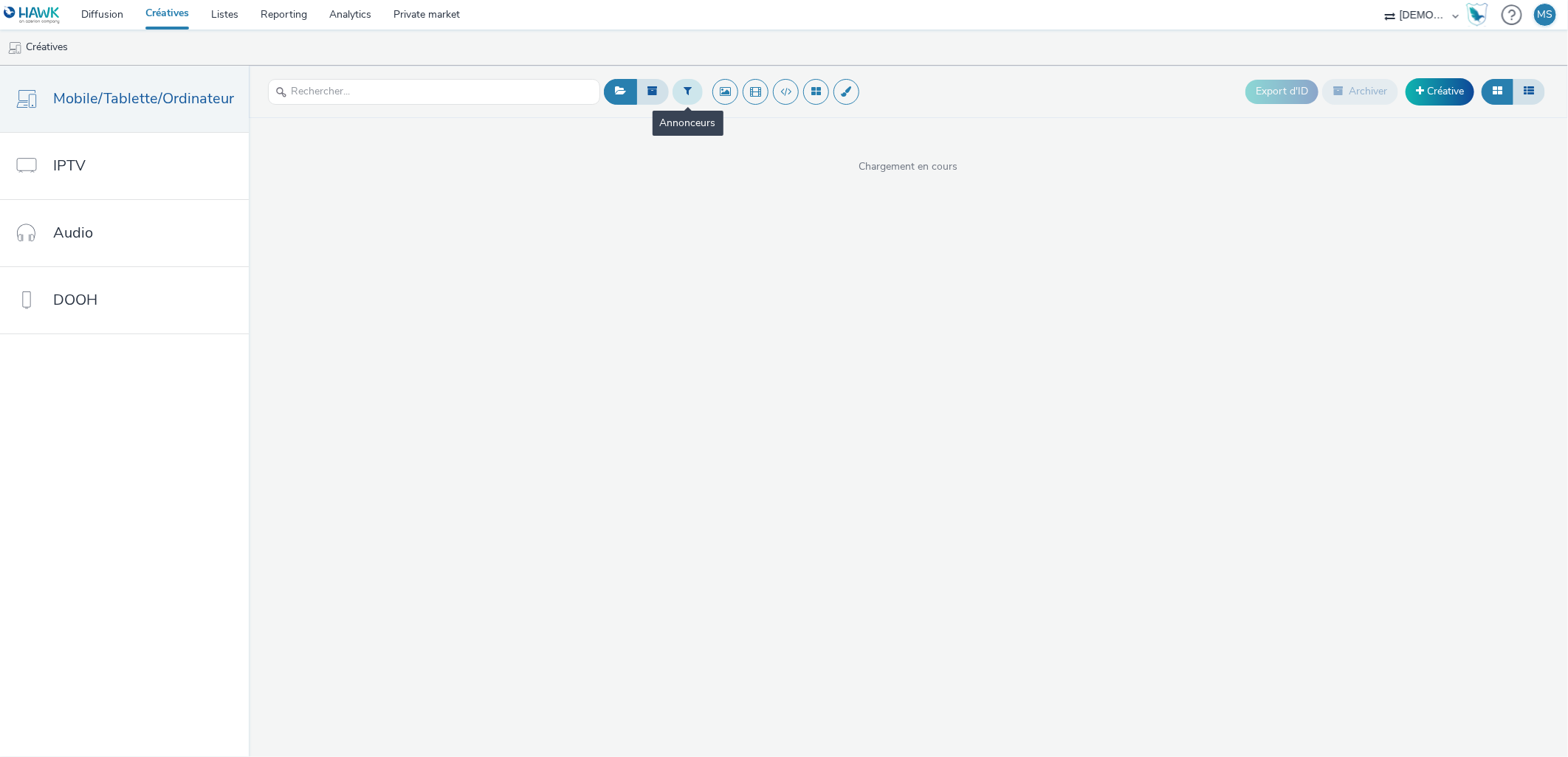
click at [682, 83] on button at bounding box center [688, 91] width 30 height 25
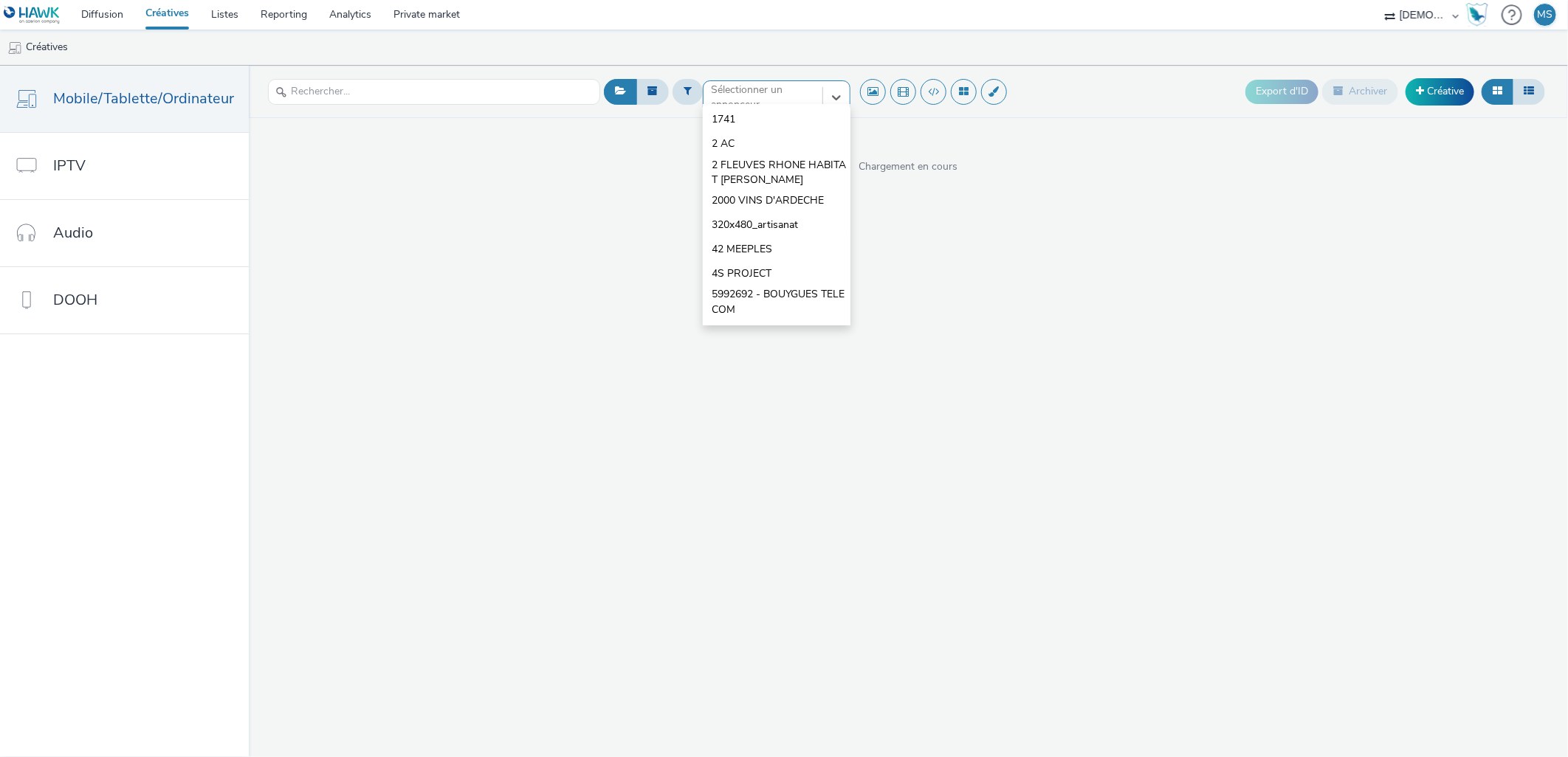
click at [711, 96] on input "text" at bounding box center [713, 97] width 3 height 14
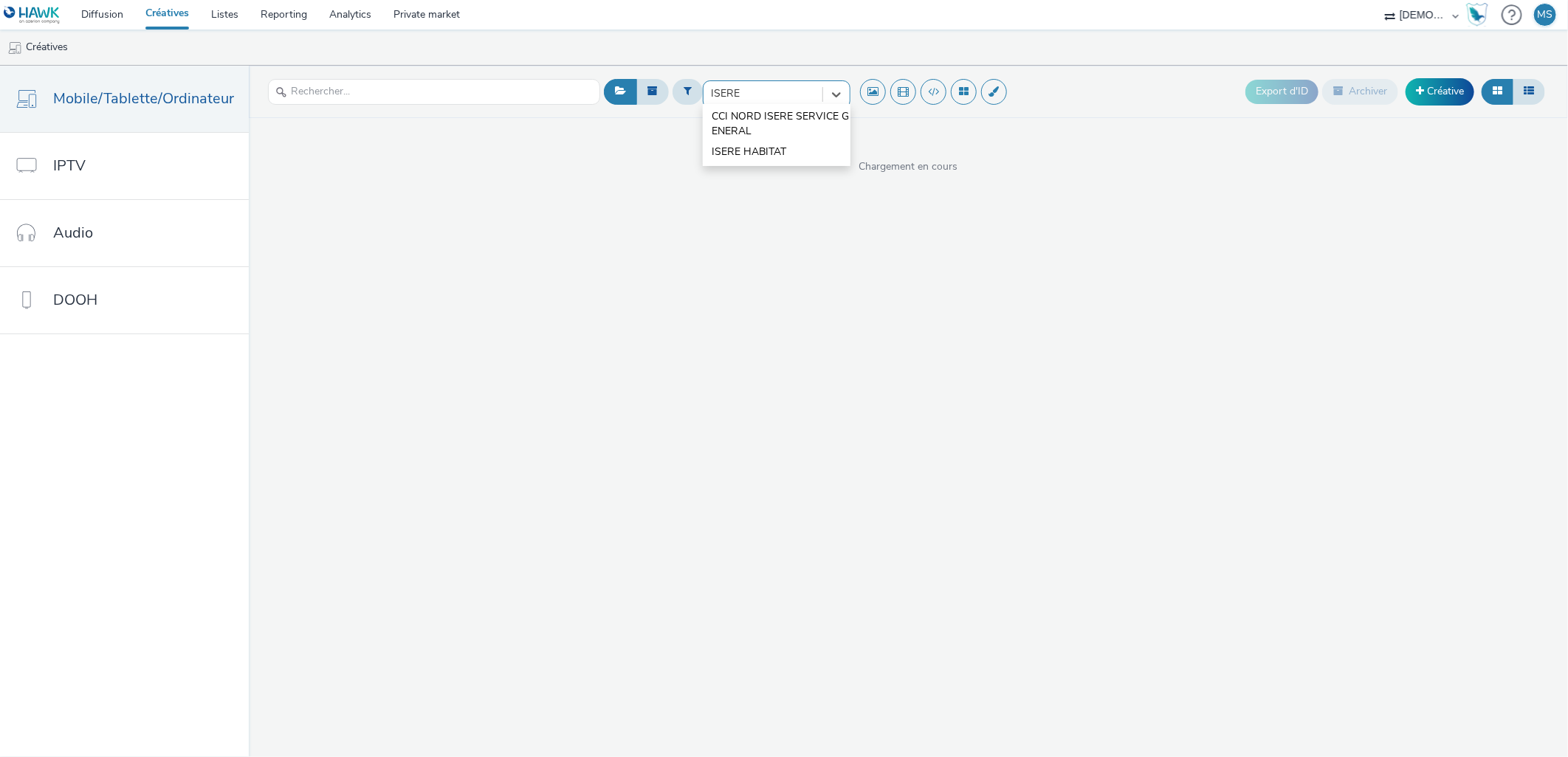
type input "ISERE H"
click at [726, 122] on span "ISERE HABITAT" at bounding box center [749, 119] width 74 height 14
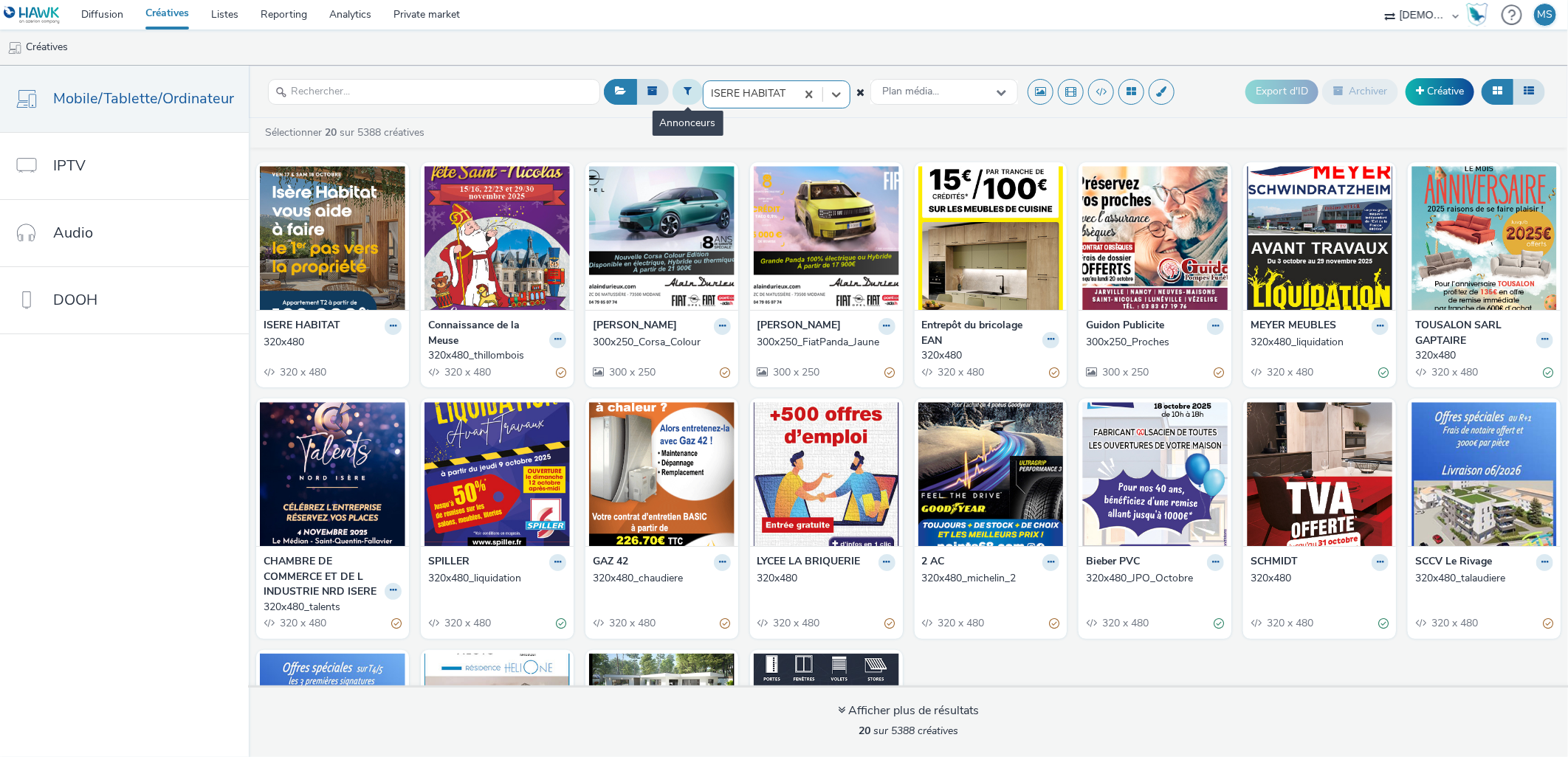
click at [679, 94] on button at bounding box center [688, 91] width 30 height 25
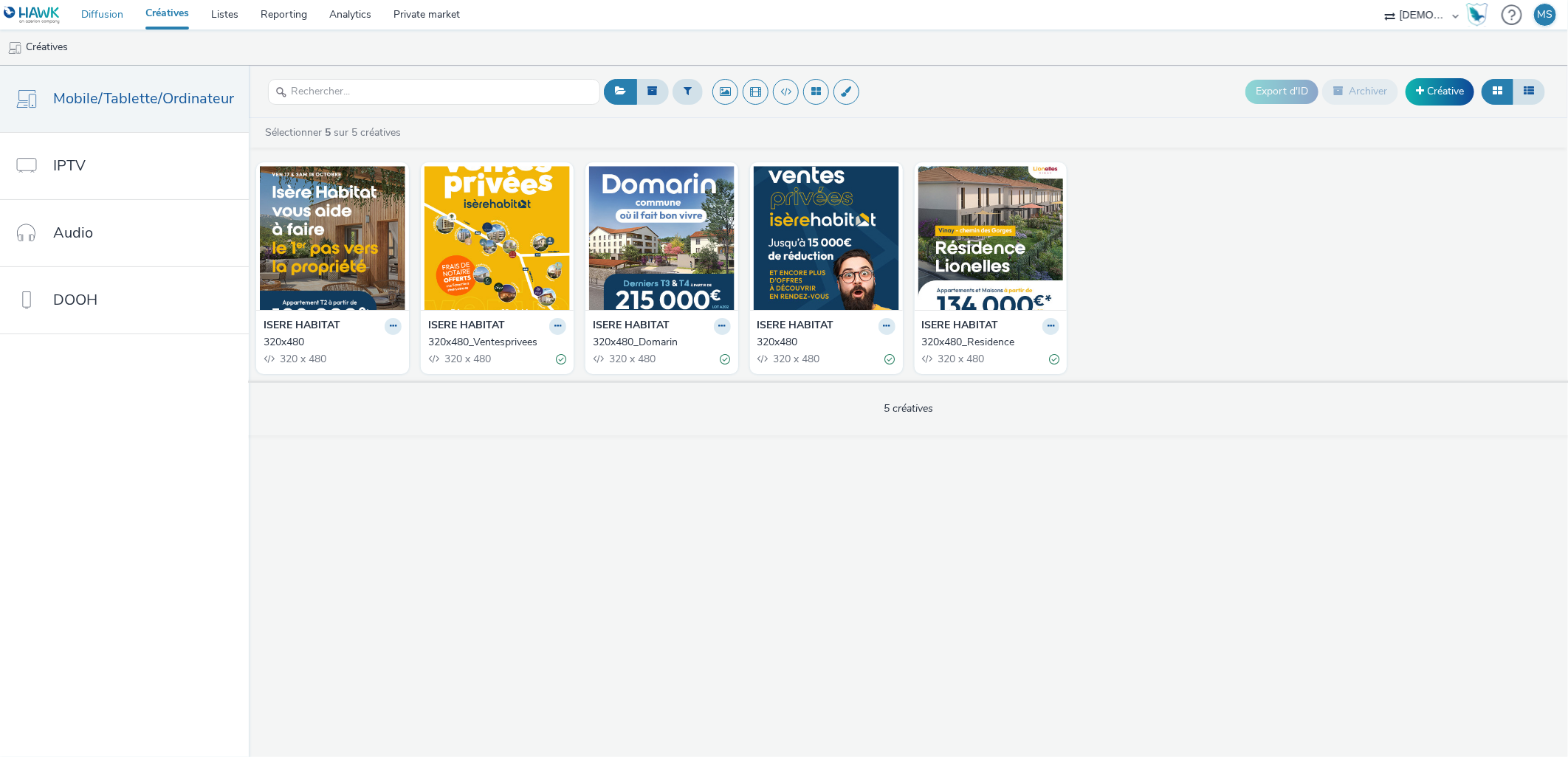
click at [117, 15] on link "Diffusion" at bounding box center [102, 14] width 65 height 30
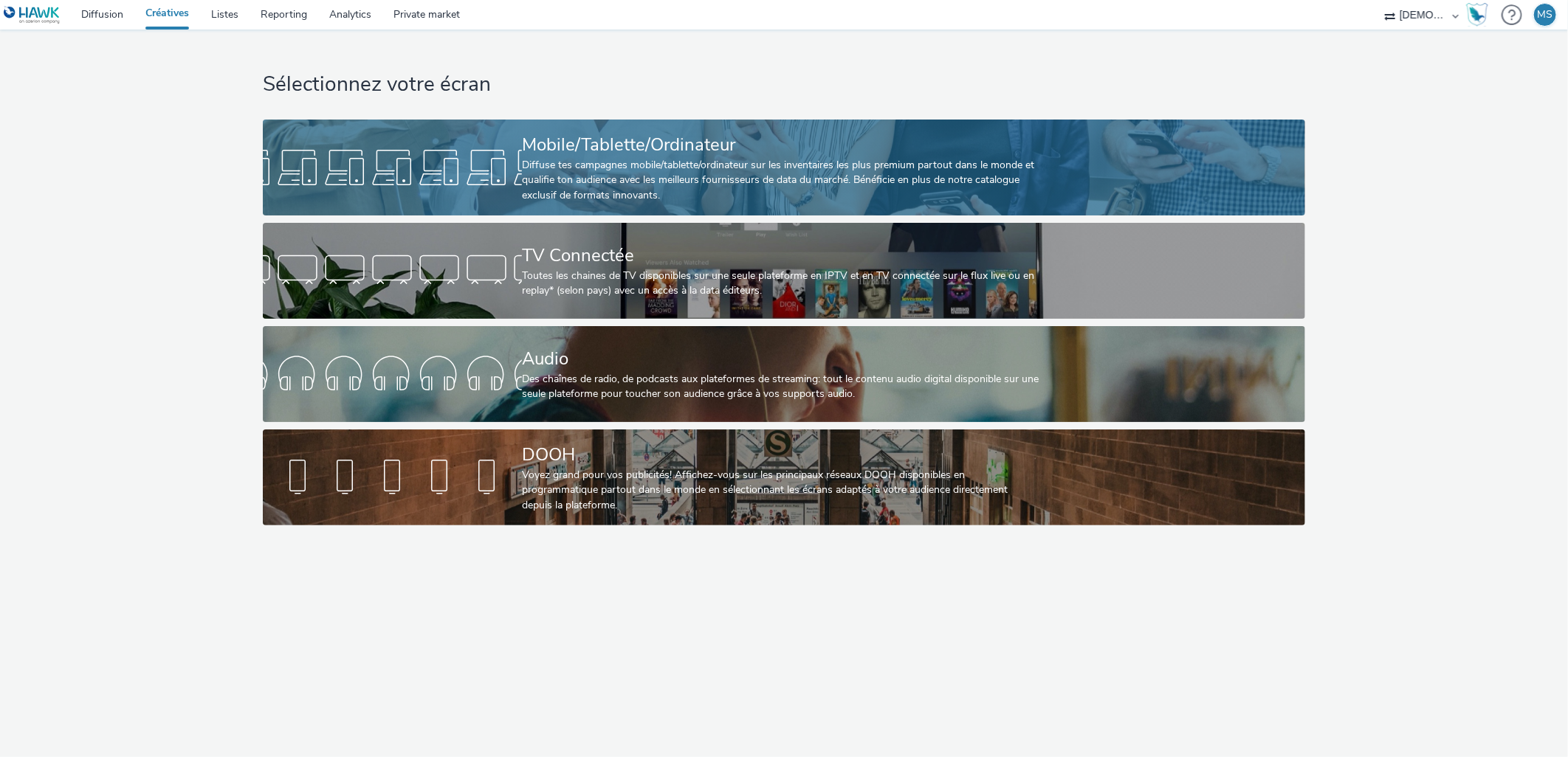
click at [555, 175] on div "Diffuse tes campagnes mobile/tablette/ordinateur sur les inventaires les plus p…" at bounding box center [781, 180] width 518 height 45
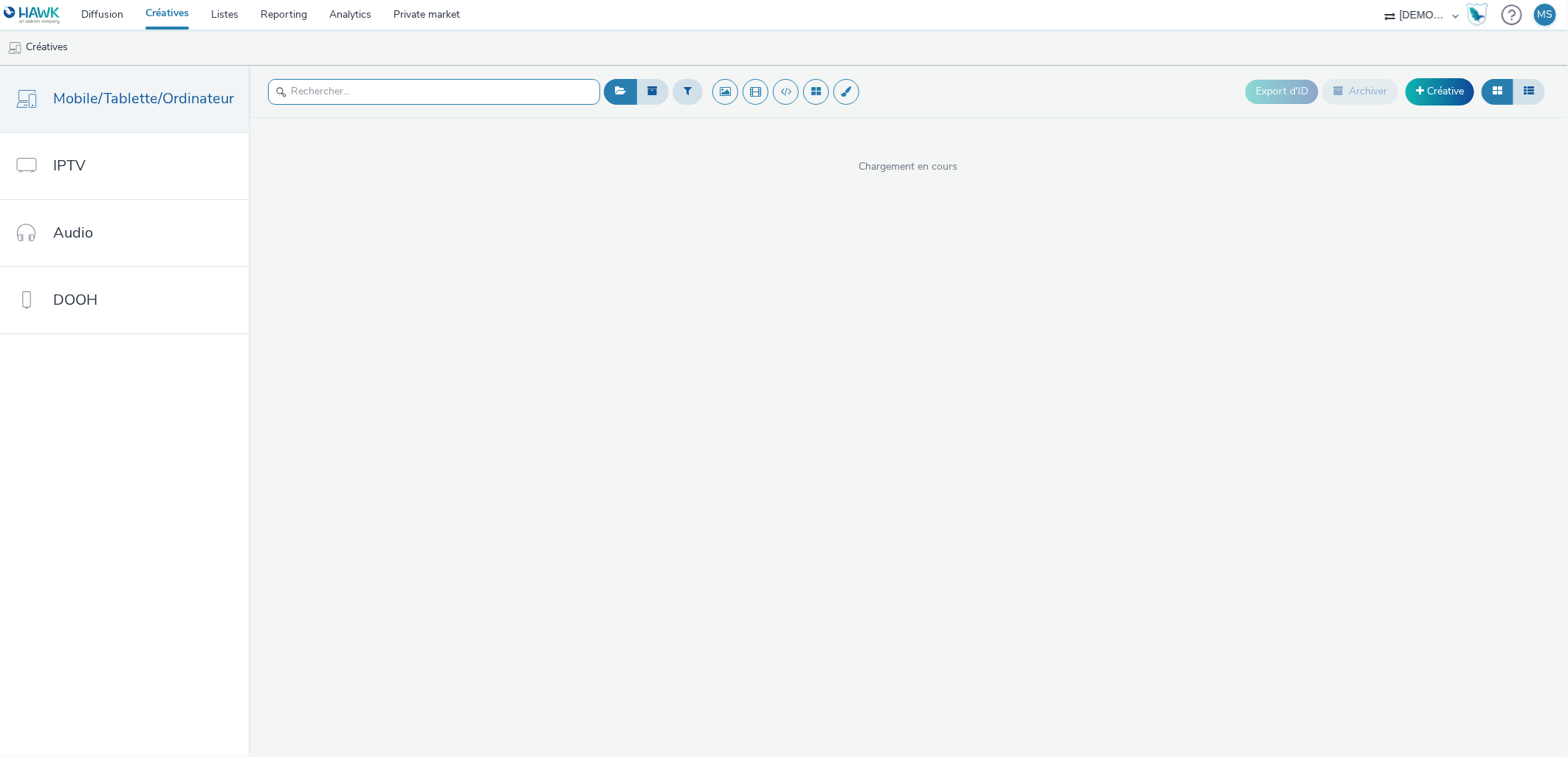
click at [407, 84] on input "text" at bounding box center [434, 92] width 332 height 26
click at [673, 100] on button at bounding box center [688, 91] width 30 height 25
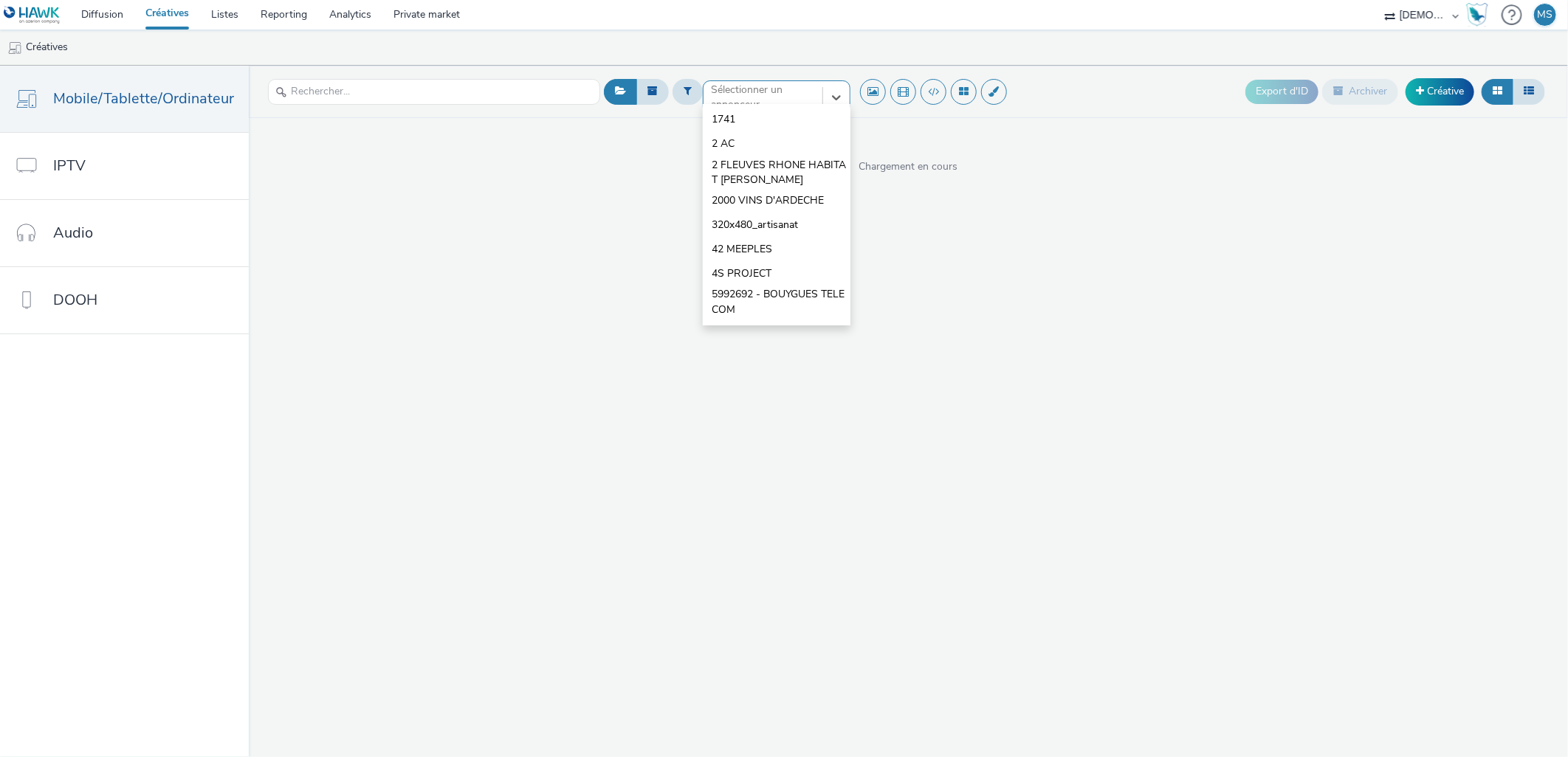
click at [712, 104] on div "option 1741 focused, 1 of 10. 10 results available. Use Up and Down to choose o…" at bounding box center [776, 92] width 148 height 24
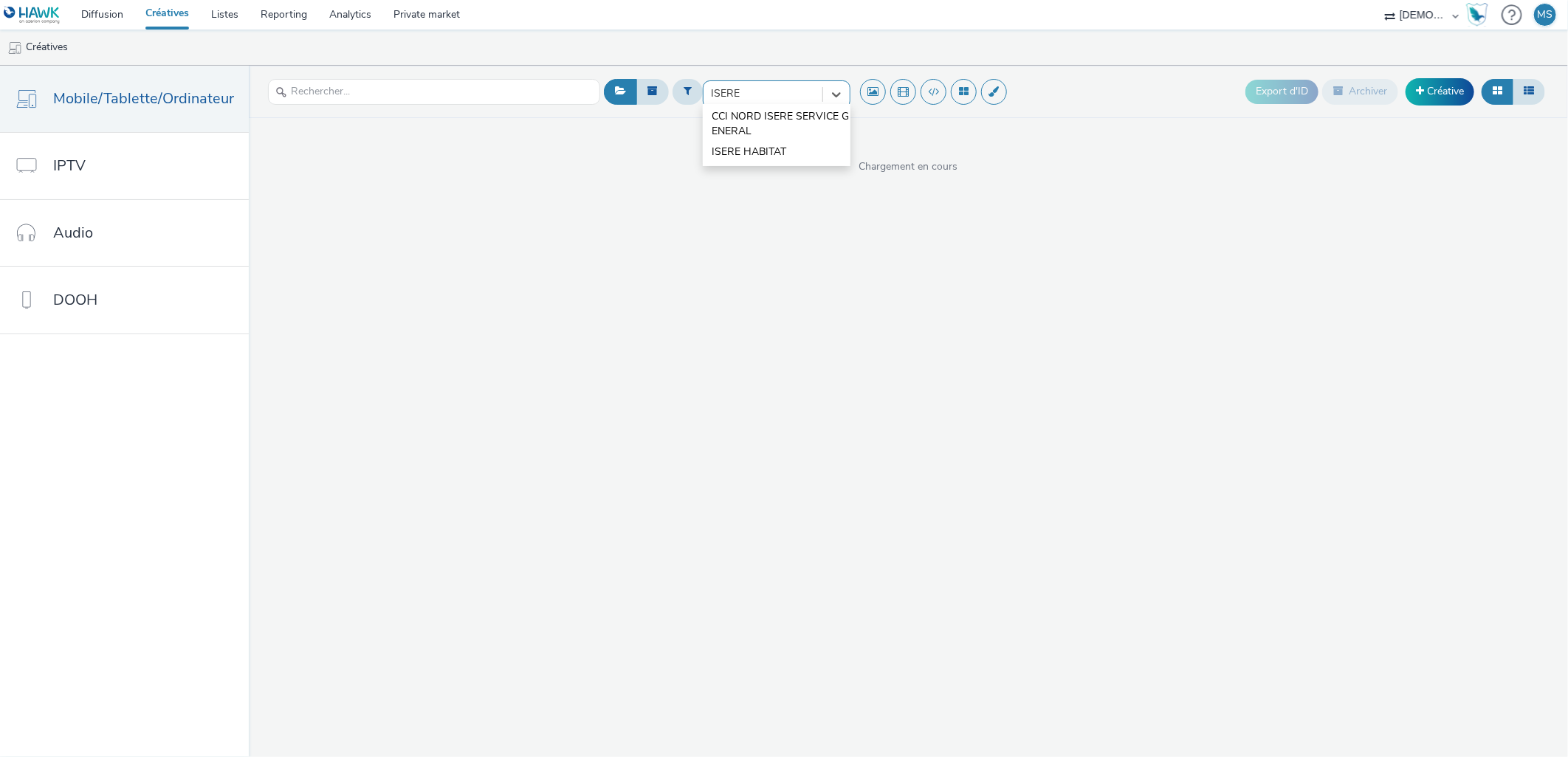
type input "ISERE H"
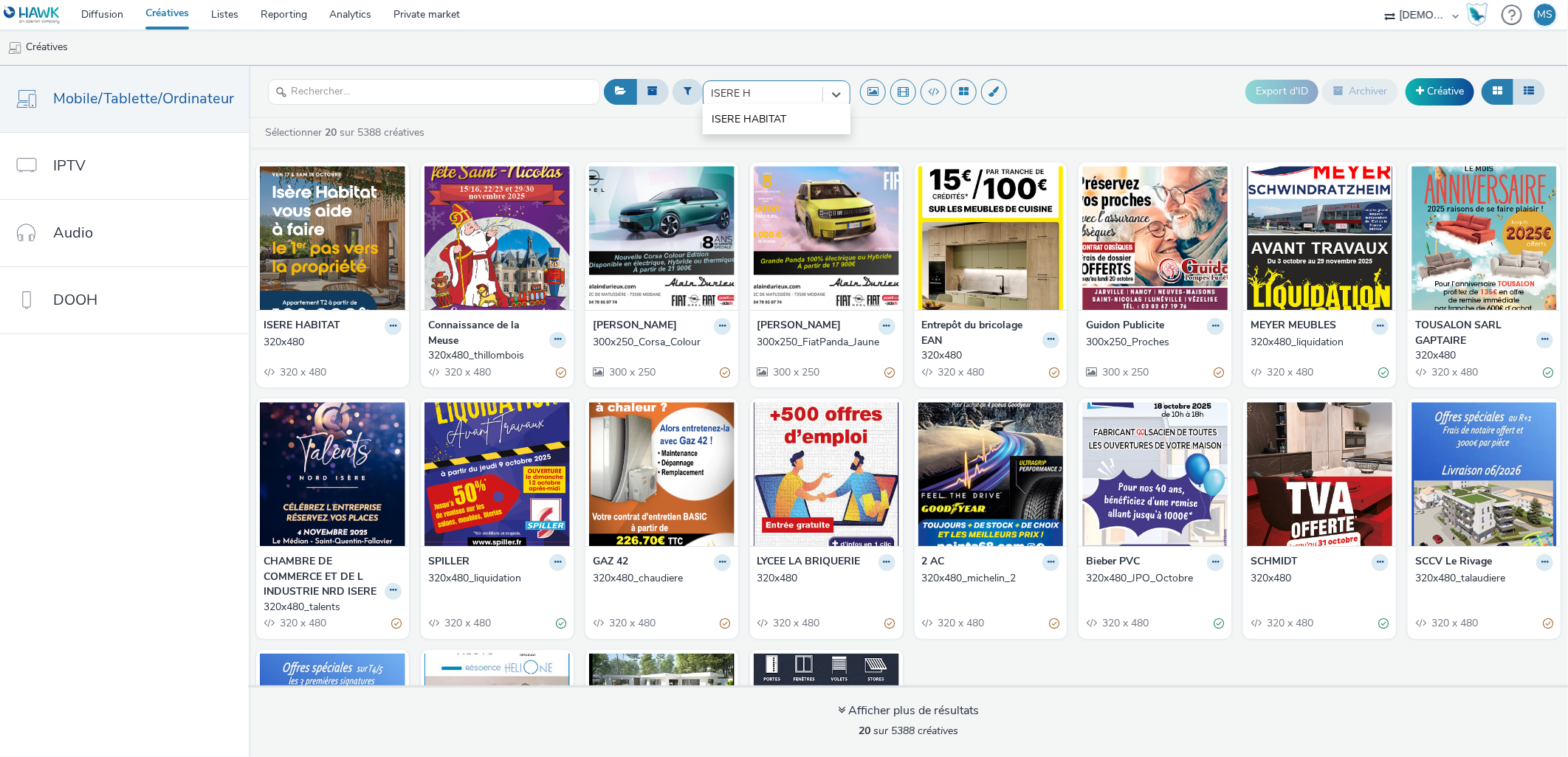
click at [712, 108] on li "ISERE HABITAT" at bounding box center [776, 119] width 148 height 24
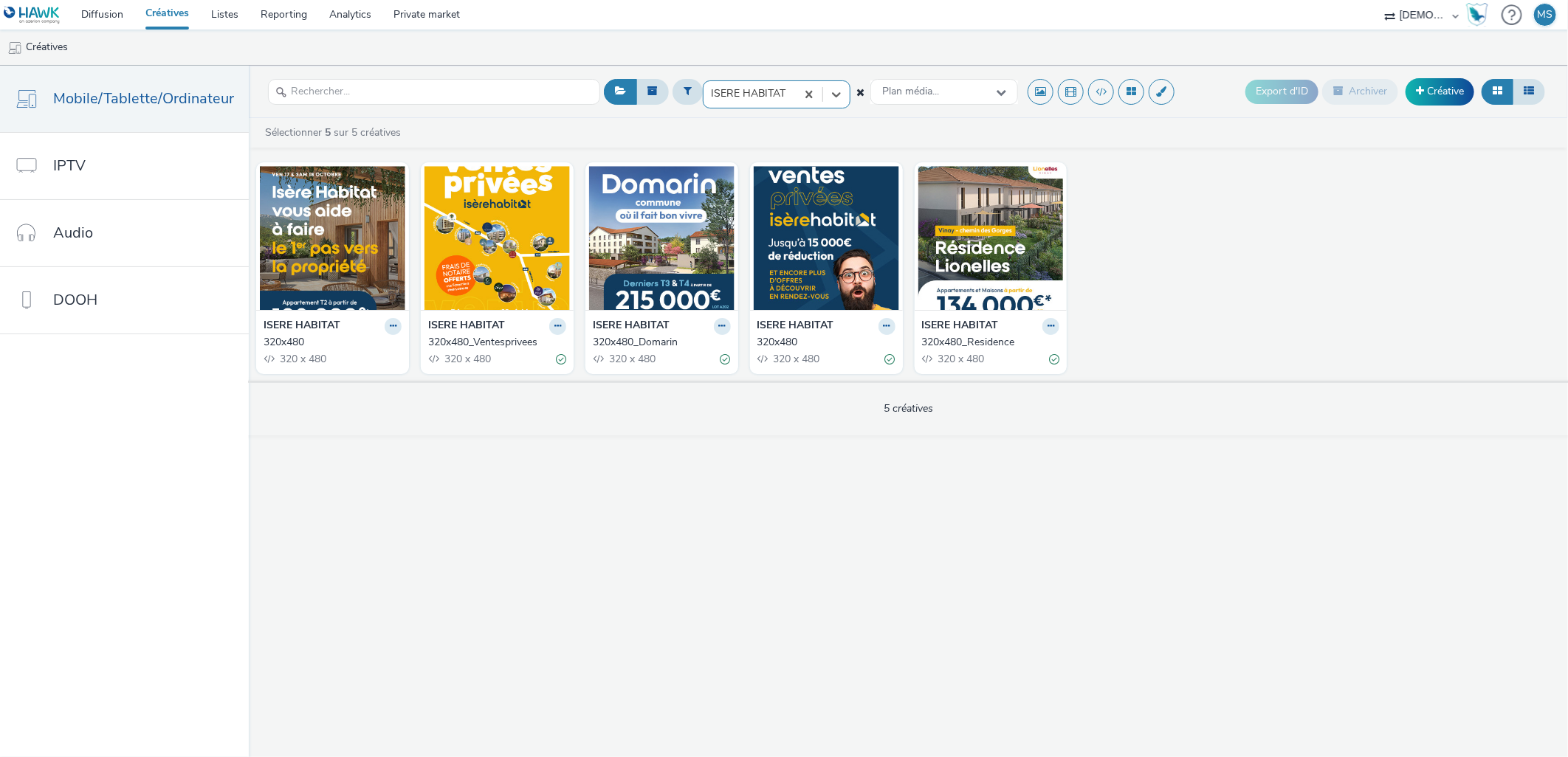
click at [467, 328] on strong "ISERE HABITAT" at bounding box center [466, 326] width 77 height 17
click at [549, 332] on button at bounding box center [558, 326] width 17 height 17
click at [530, 339] on link "Modifier" at bounding box center [511, 352] width 111 height 30
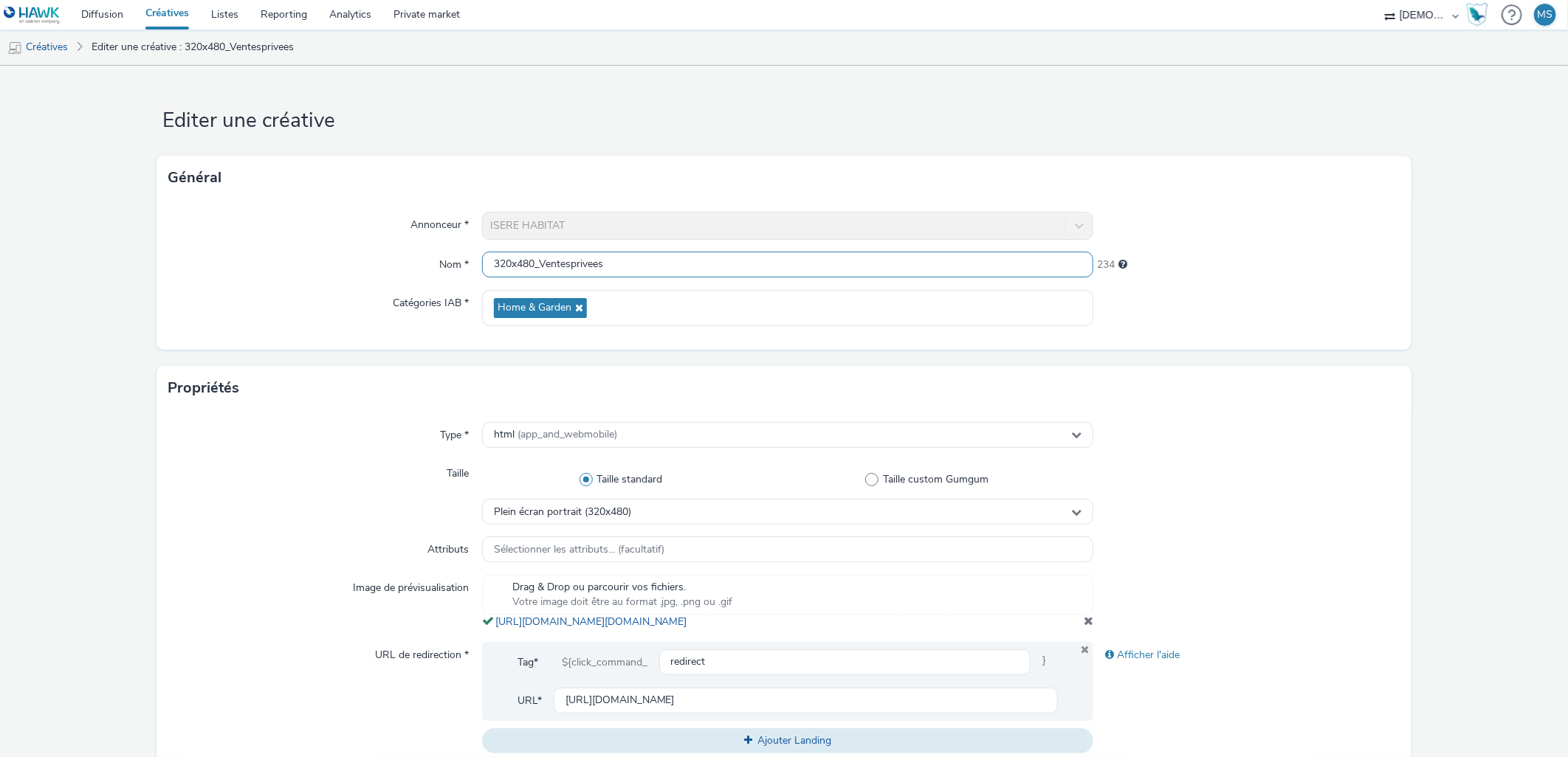
drag, startPoint x: 529, startPoint y: 263, endPoint x: 691, endPoint y: 241, distance: 163.5
click at [691, 241] on div "Annonceur * ISERE HABITAT Nom * 320x480_Ventesprivees 234 Catégories IAB * Home…" at bounding box center [783, 275] width 1255 height 149
click at [669, 260] on input "320x480_Ventesprivees" at bounding box center [788, 265] width 612 height 26
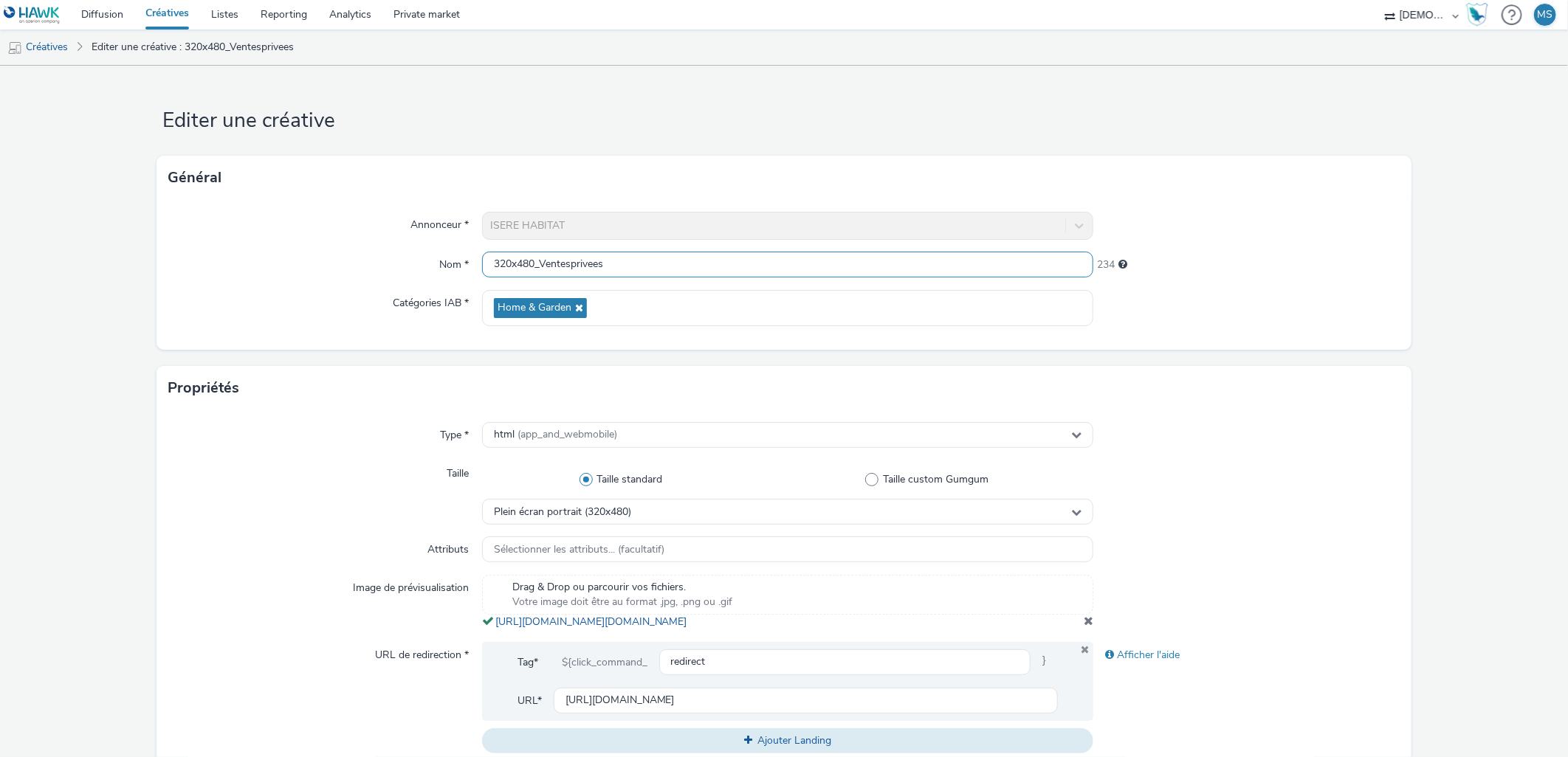
drag, startPoint x: 669, startPoint y: 260, endPoint x: 540, endPoint y: 279, distance: 130.4
click at [540, 279] on div "Annonceur * ISERE HABITAT Nom * 320x480_Ventesprivees 234 Catégories IAB * Home…" at bounding box center [783, 275] width 1255 height 149
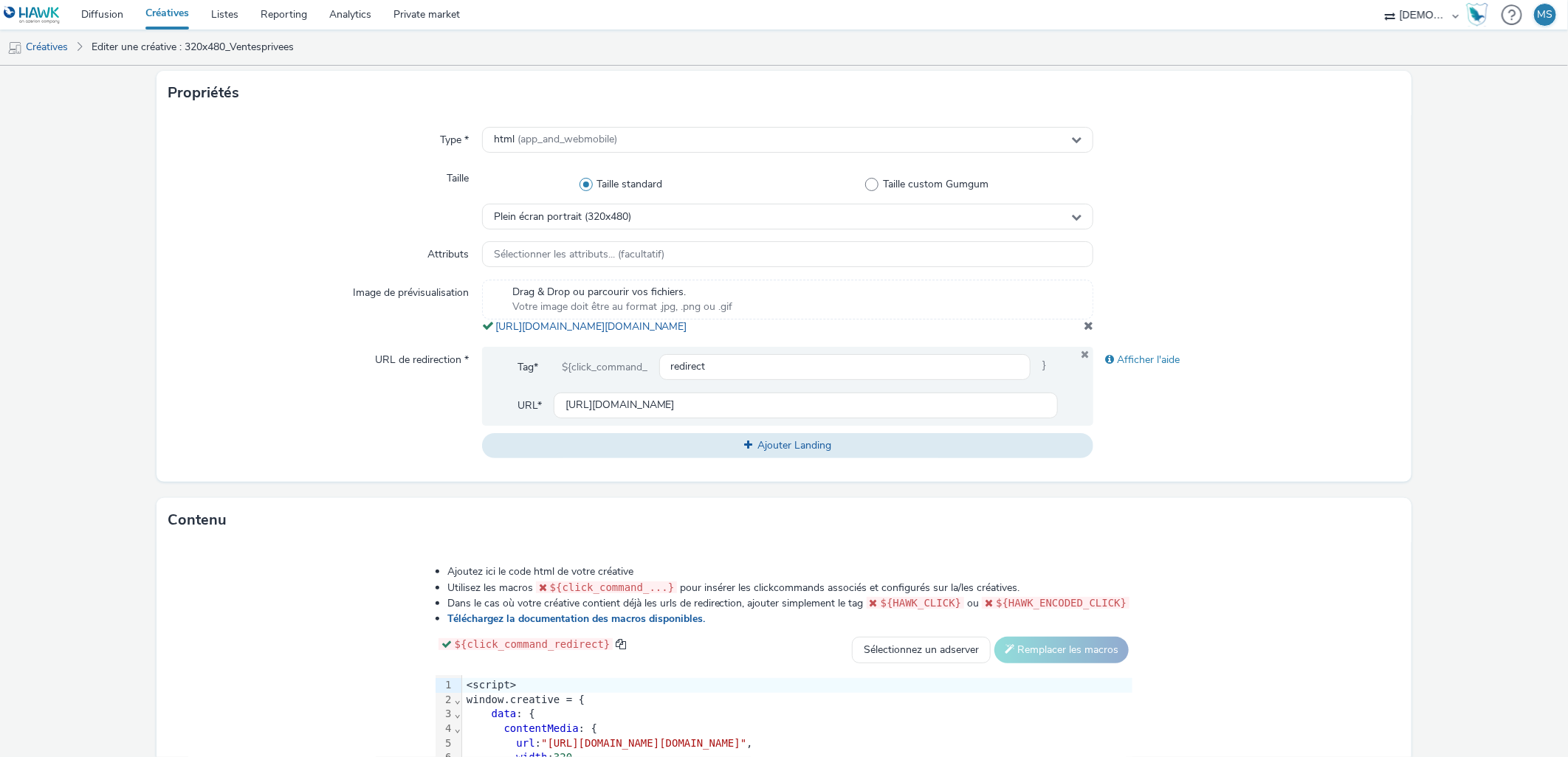
scroll to position [328, 0]
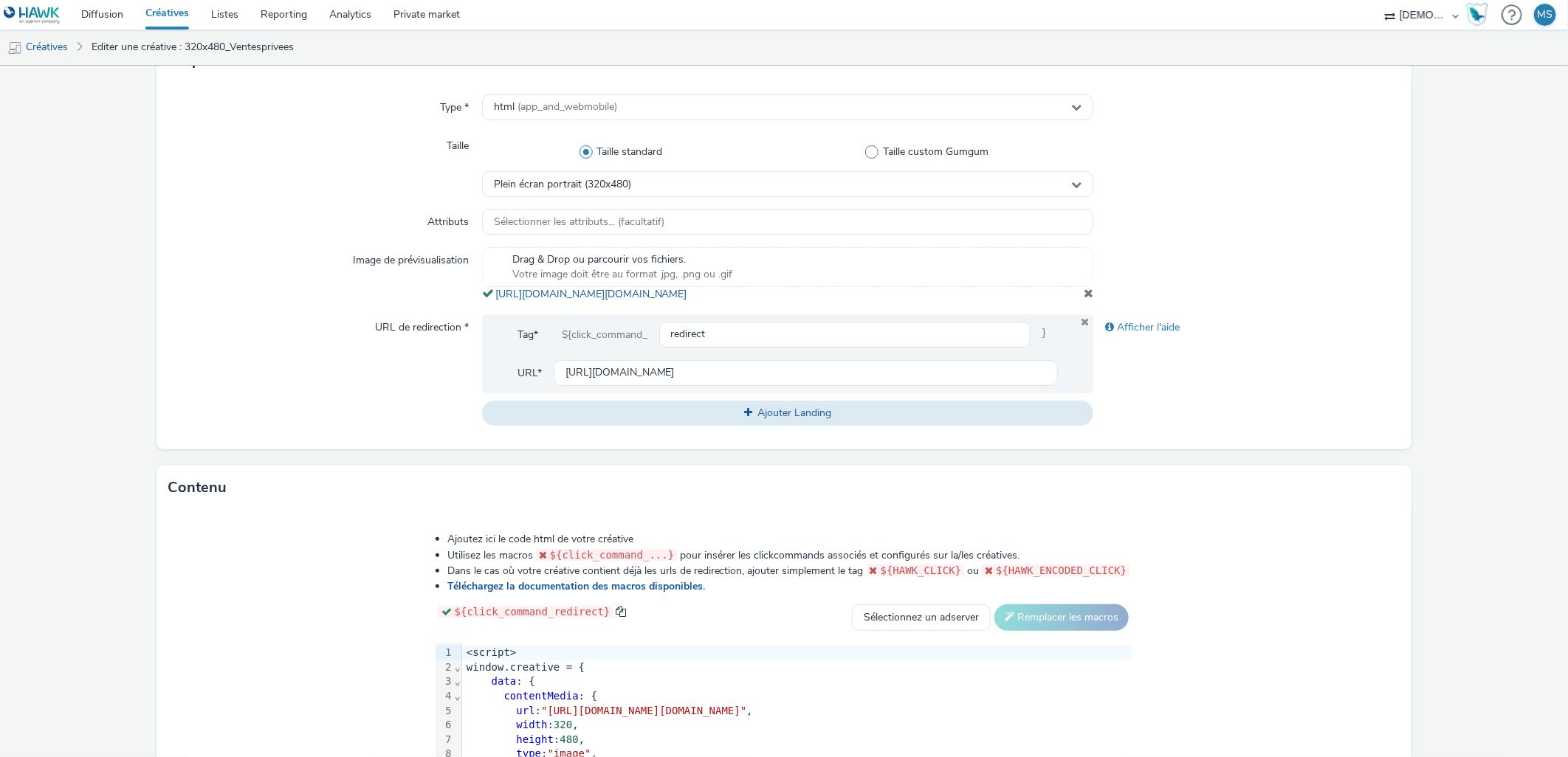
type input "320x480_oct25"
click at [1084, 299] on span at bounding box center [1088, 293] width 10 height 12
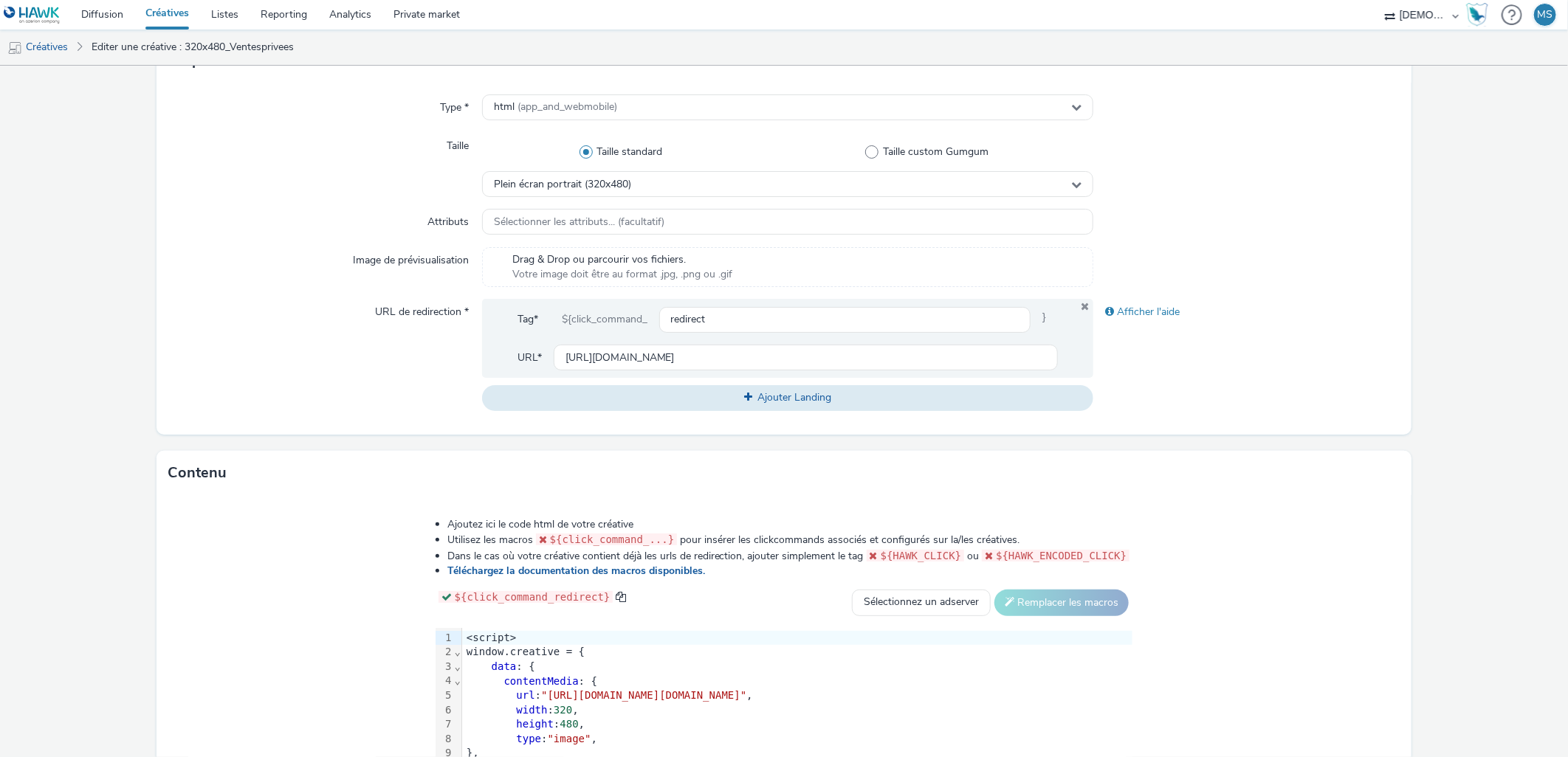
scroll to position [0, 0]
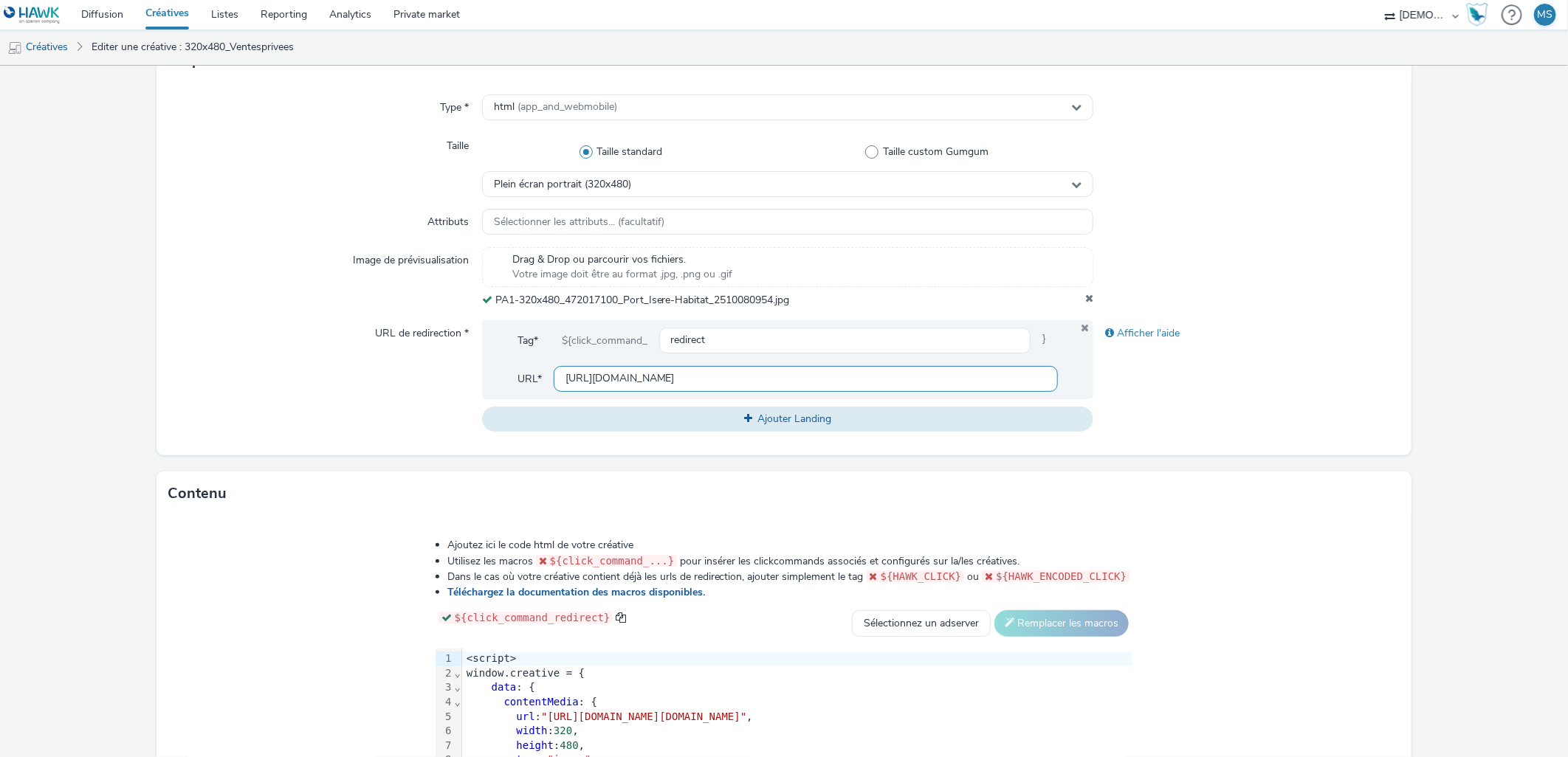
click at [620, 381] on input "[URL][DOMAIN_NAME]" at bounding box center [806, 378] width 505 height 26
paste input "72017000&utm_medium=PA1_320_480&isBco=false"
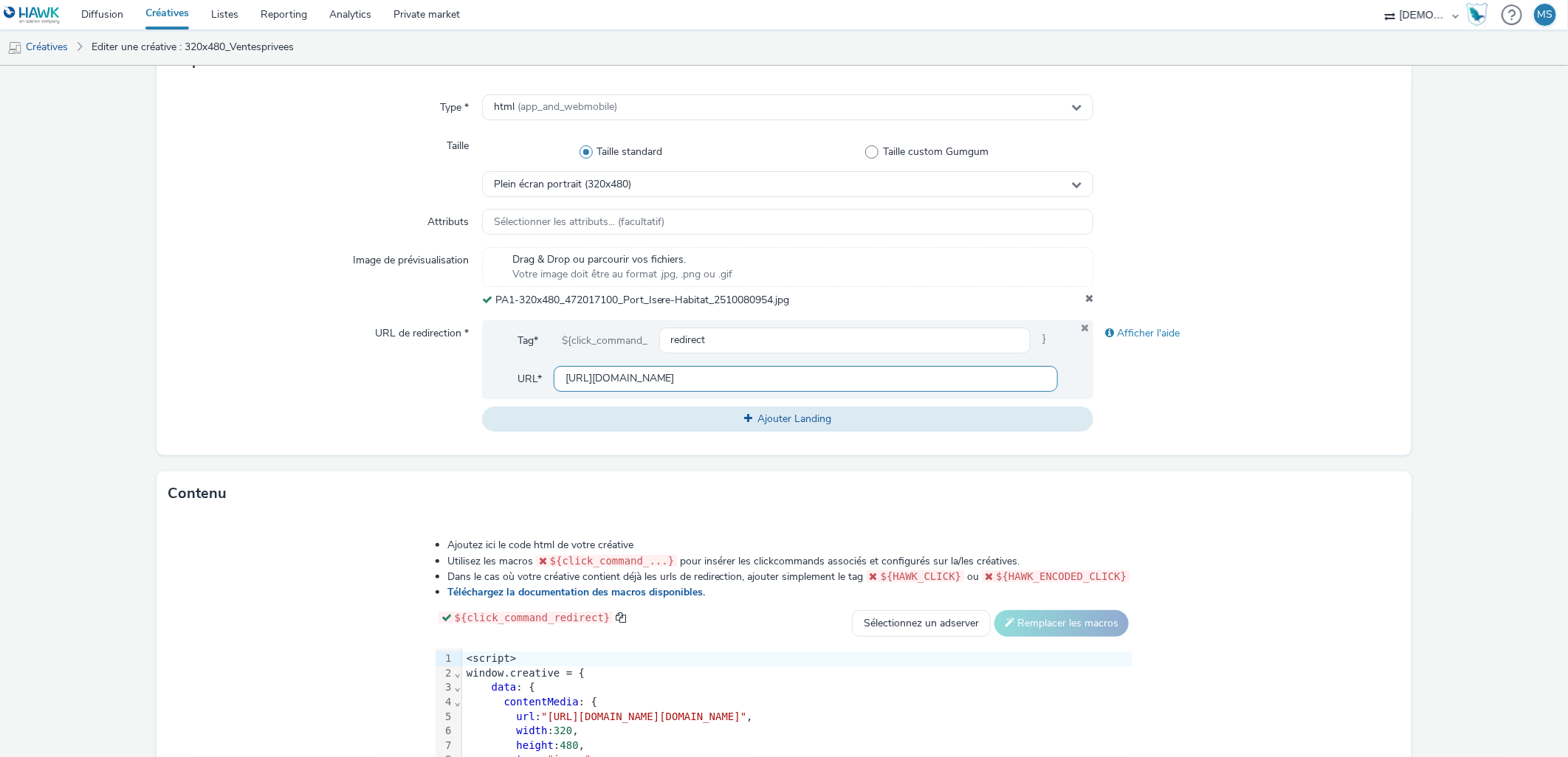
type input "[URL][DOMAIN_NAME]"
click at [1352, 360] on div "Afficher l'aide" at bounding box center [1246, 375] width 306 height 112
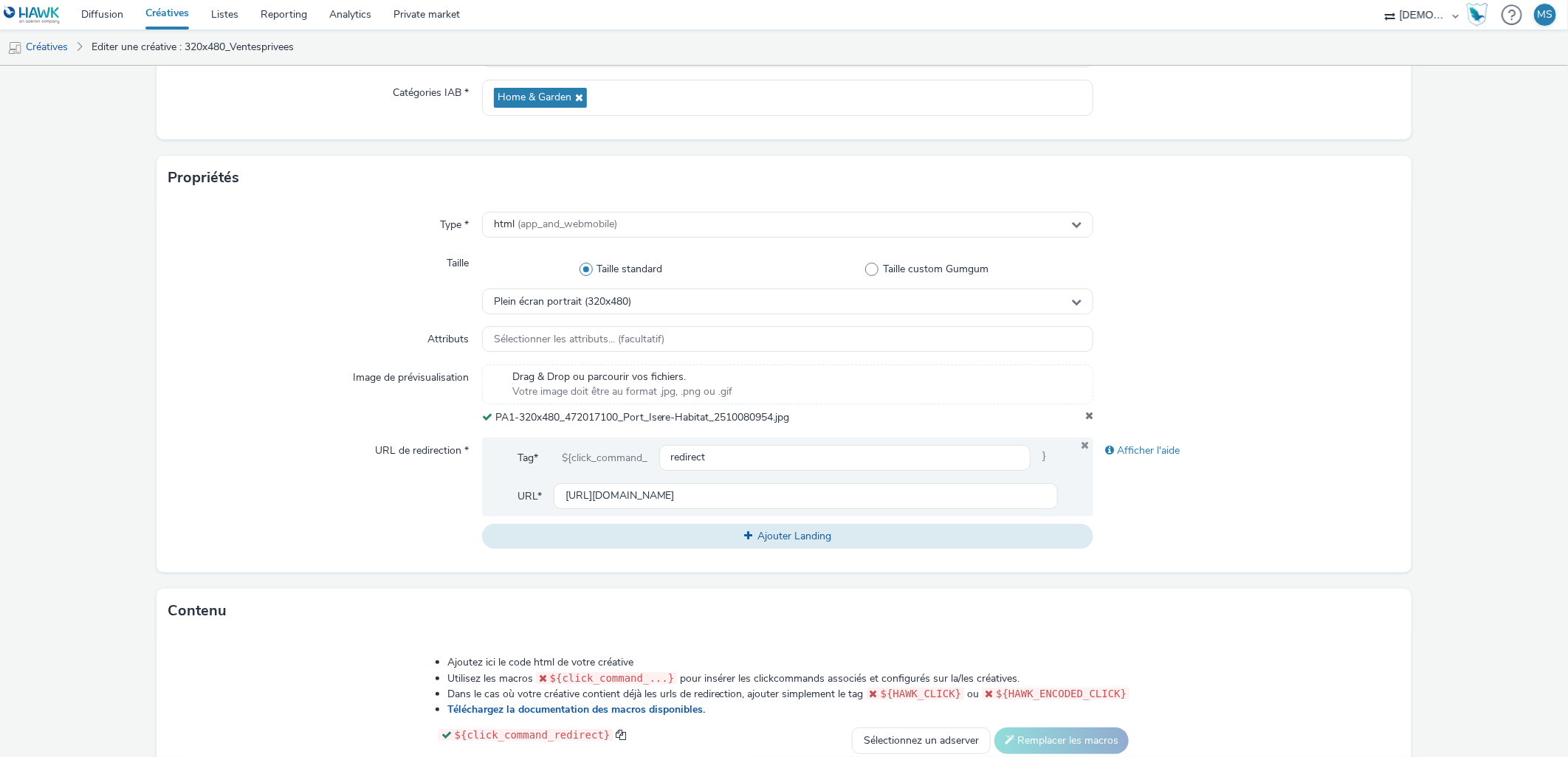
scroll to position [539, 0]
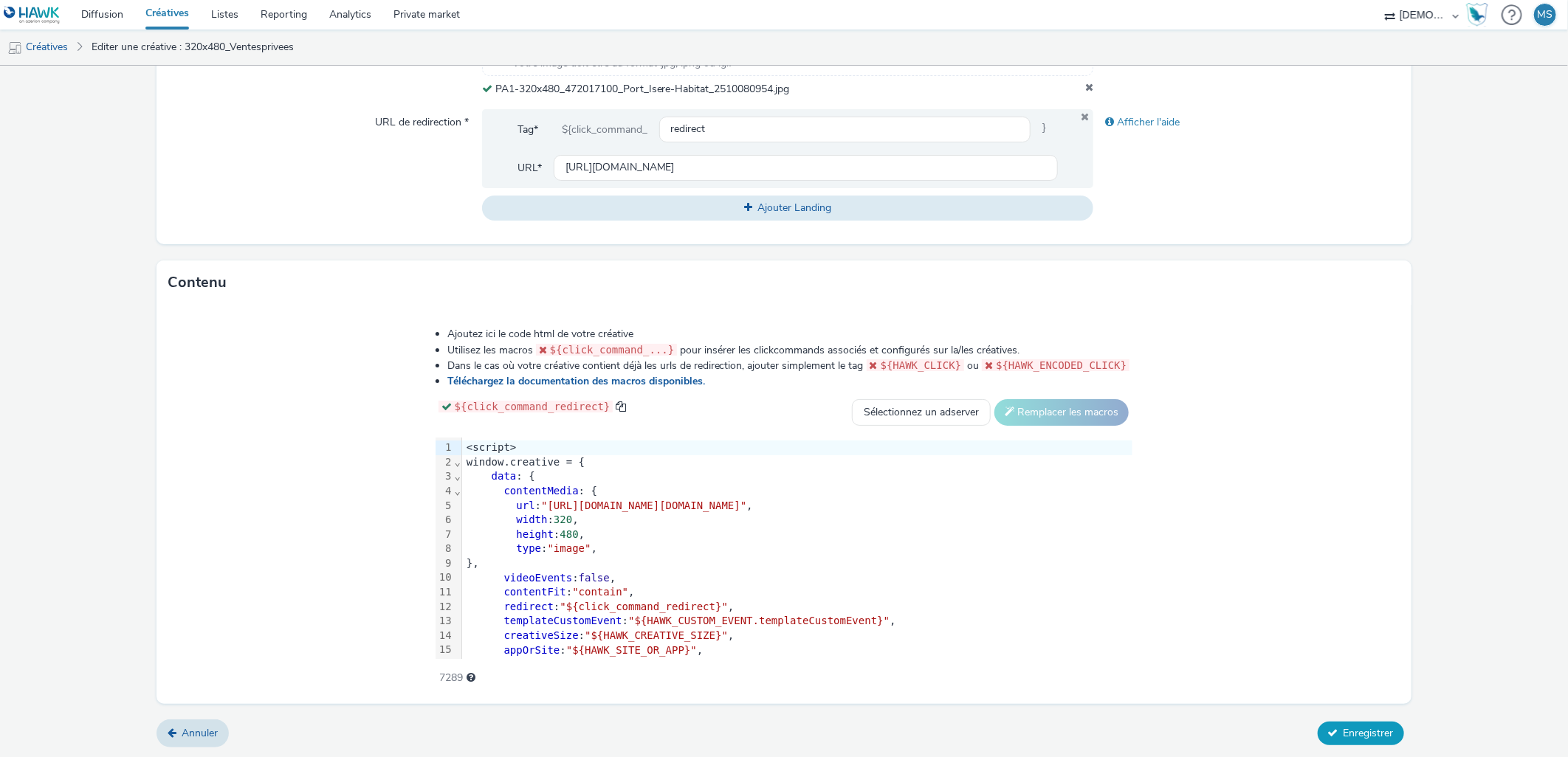
click at [1343, 733] on span "Enregistrer" at bounding box center [1368, 733] width 50 height 14
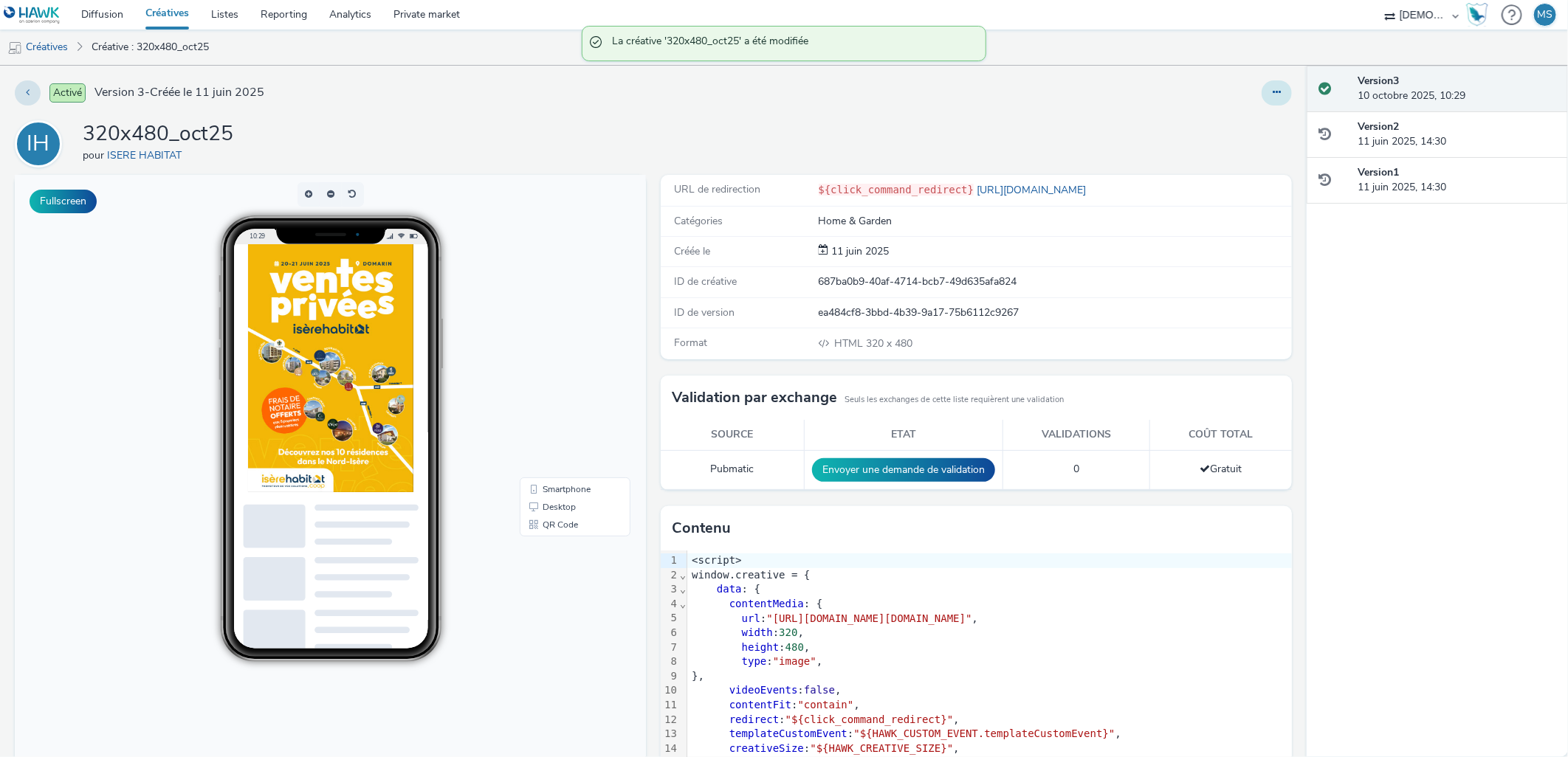
click at [1261, 92] on button at bounding box center [1277, 93] width 30 height 25
click at [1254, 120] on link "Modifier" at bounding box center [1236, 122] width 111 height 30
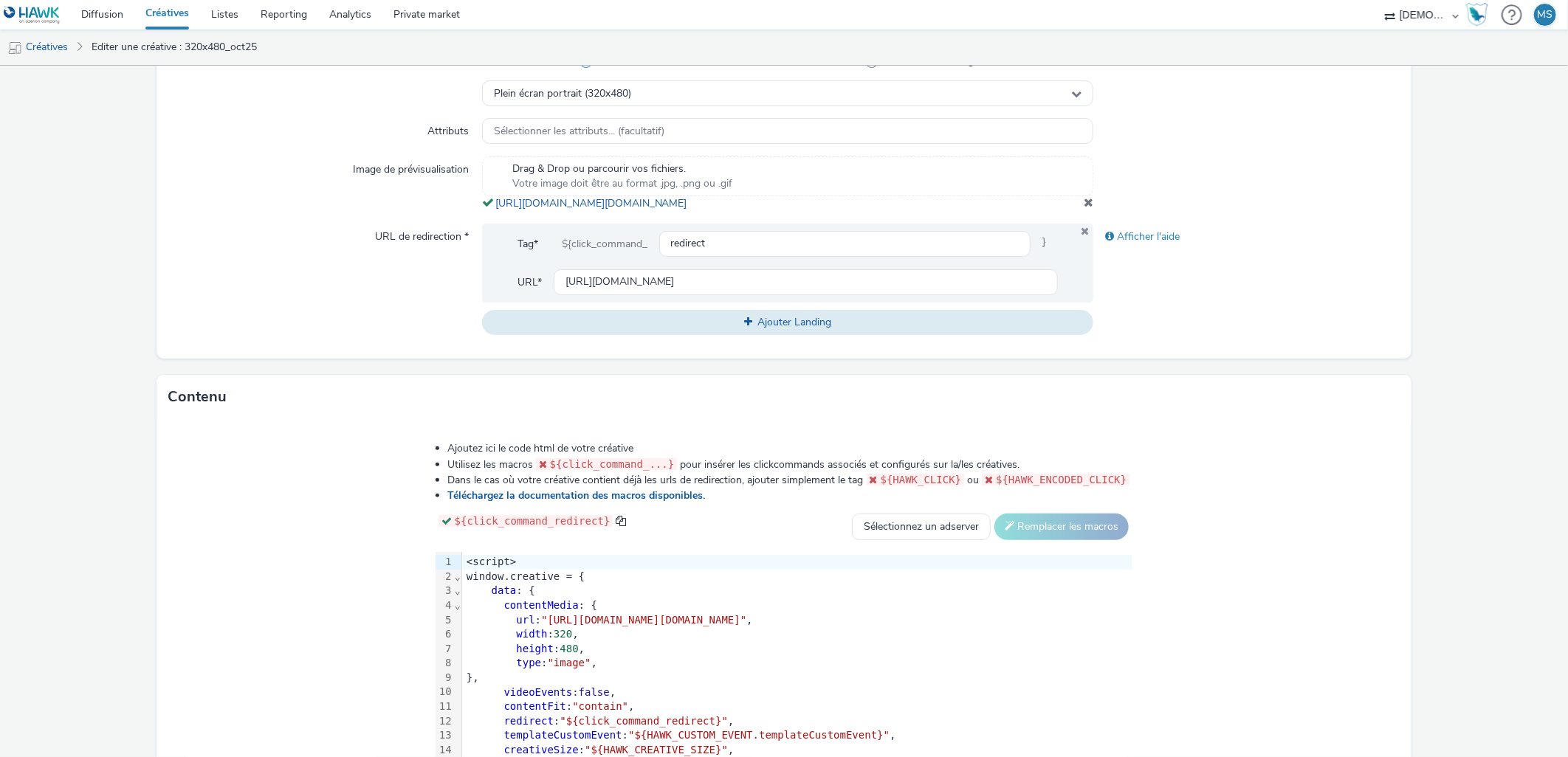
scroll to position [548, 0]
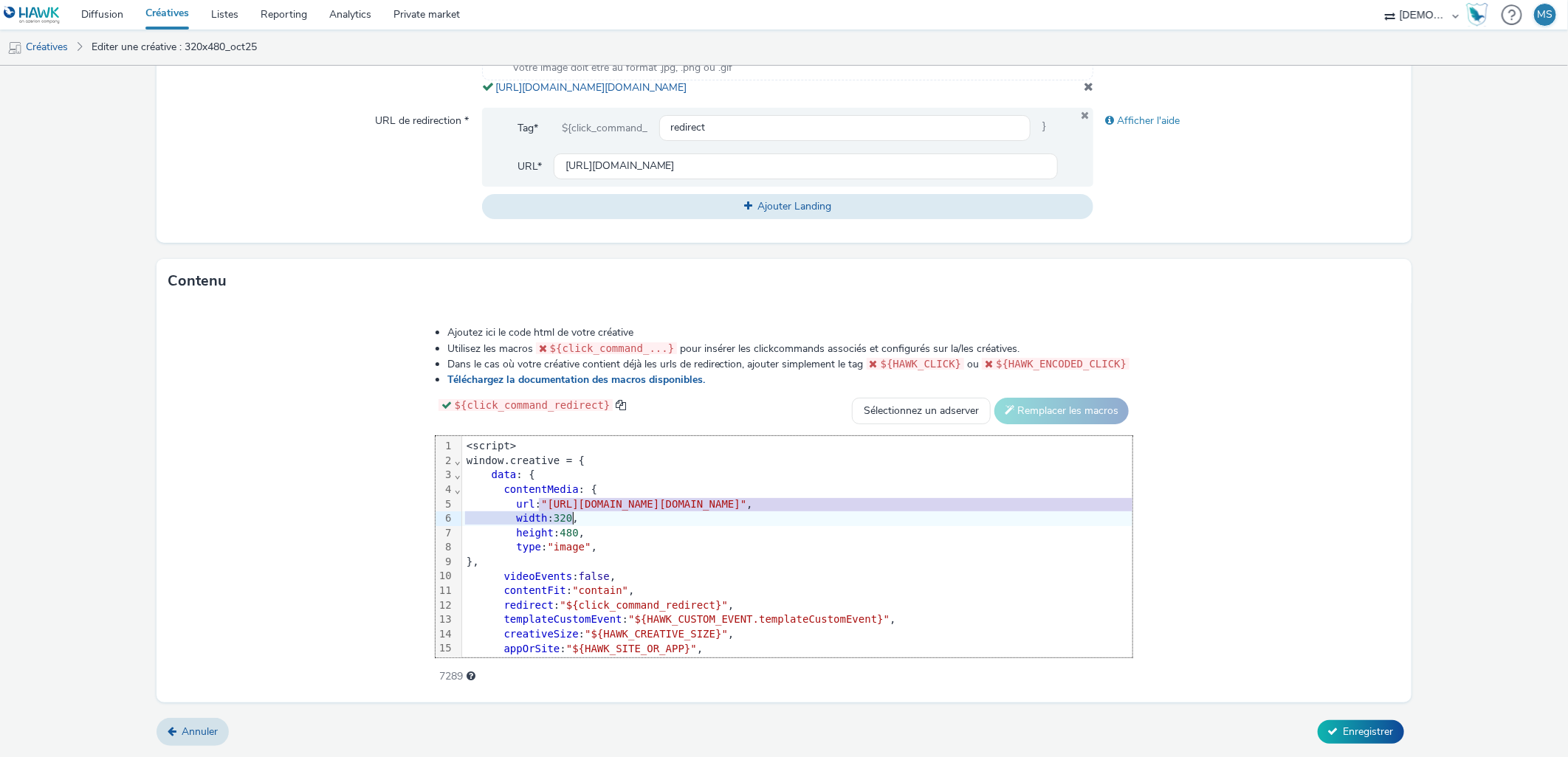
drag, startPoint x: 366, startPoint y: 503, endPoint x: 1297, endPoint y: 513, distance: 931.1
click at [1186, 513] on div "Ajoutez ici le code html de votre créative Utilisez les macros ${click_command_…" at bounding box center [784, 496] width 804 height 363
click at [1132, 517] on div "width : 320 ," at bounding box center [797, 518] width 670 height 14
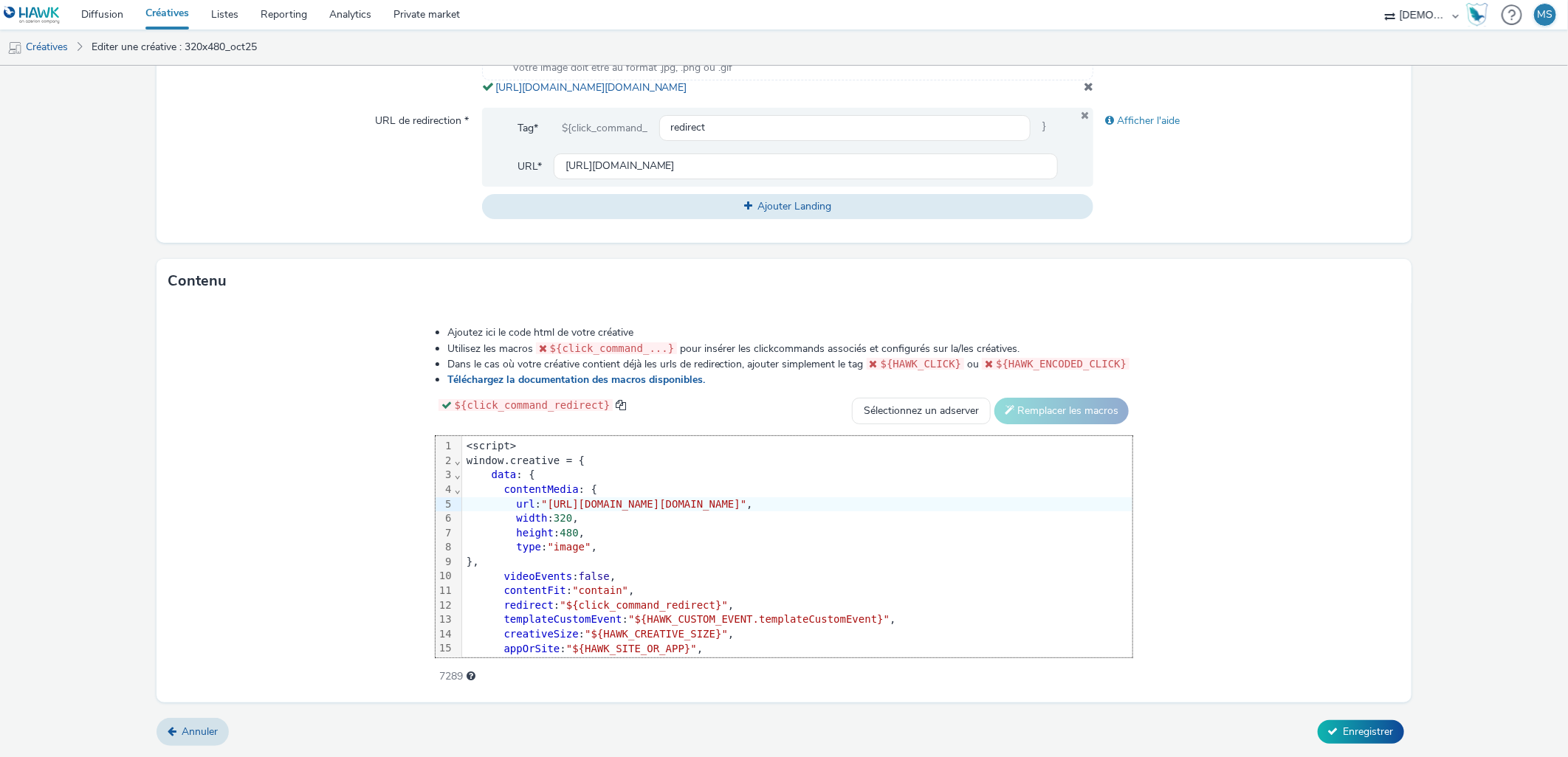
drag, startPoint x: 1268, startPoint y: 505, endPoint x: 1172, endPoint y: 507, distance: 96.0
click at [746, 507] on span ""[URL][DOMAIN_NAME][DOMAIN_NAME]"" at bounding box center [644, 504] width 205 height 12
click at [746, 507] on span ""[URL][DOMAIN_NAME][DOMAIN_NAME]"" at bounding box center [644, 504] width 205 height 12
drag, startPoint x: 1271, startPoint y: 507, endPoint x: 375, endPoint y: 502, distance: 896.0
click at [541, 502] on span ""[URL][DOMAIN_NAME][DOMAIN_NAME]"" at bounding box center [644, 504] width 205 height 12
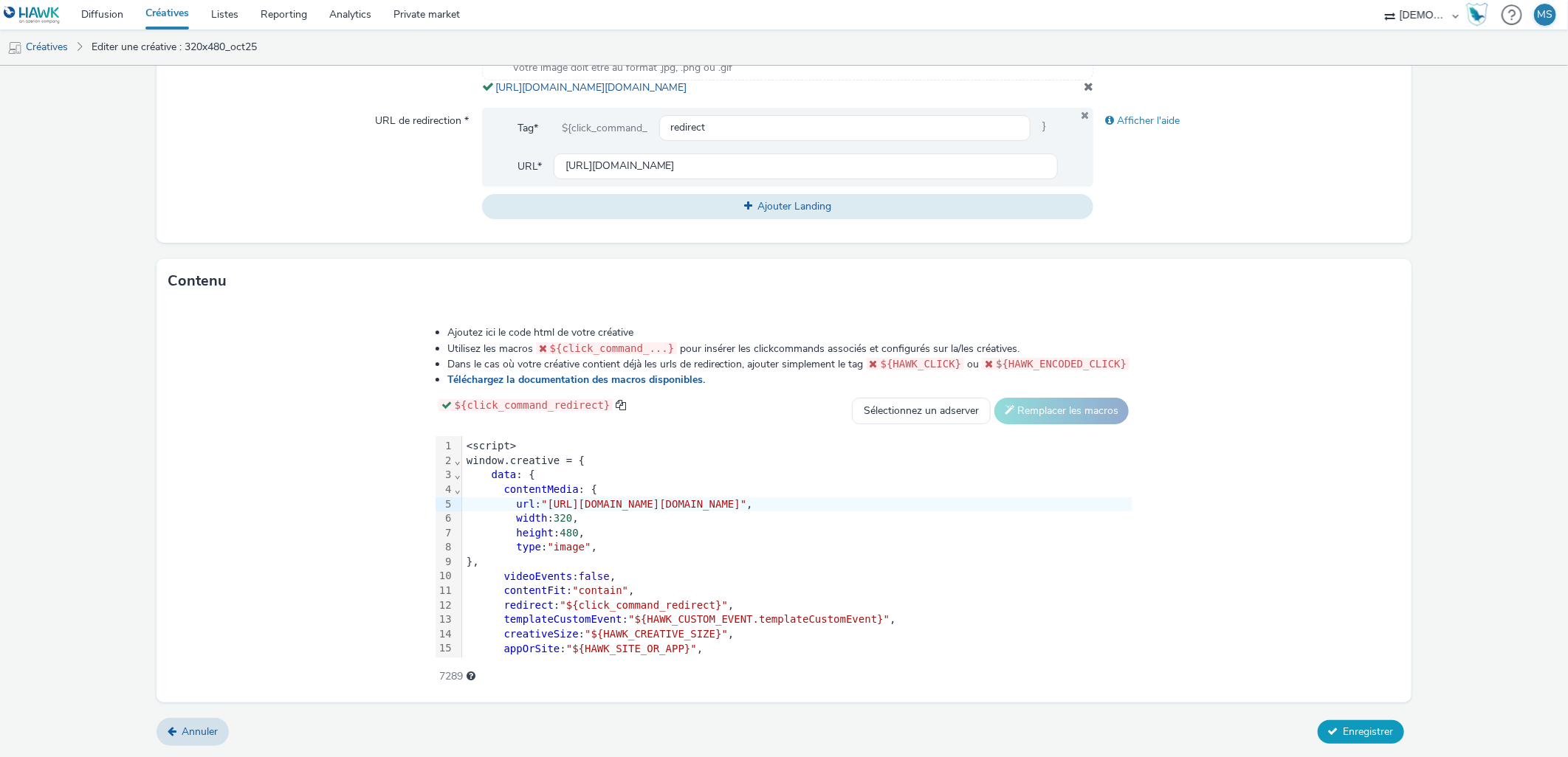
click at [1347, 734] on span "Enregistrer" at bounding box center [1368, 731] width 50 height 14
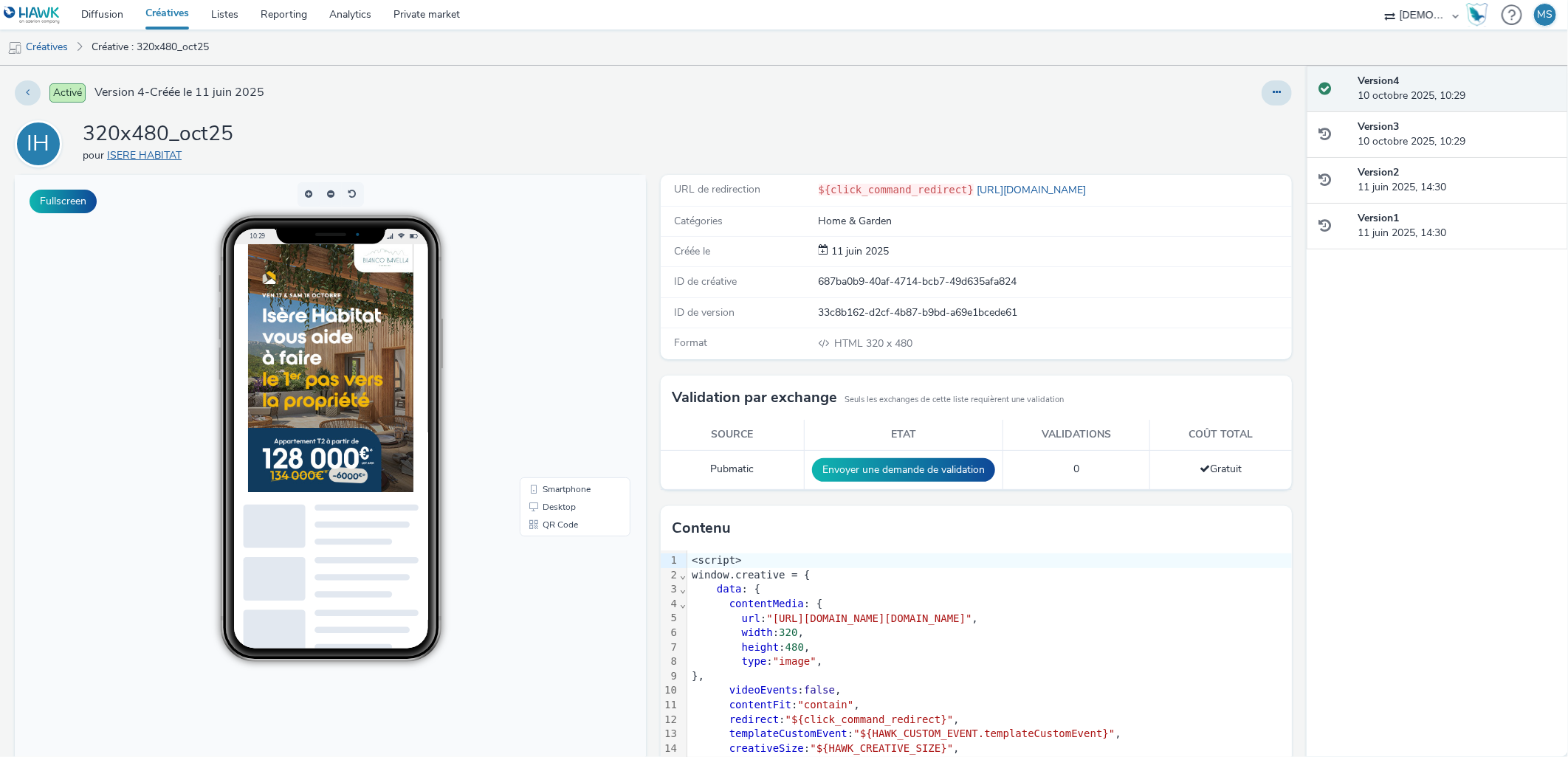
click at [120, 153] on link "ISERE HABITAT" at bounding box center [147, 155] width 80 height 14
